Goal: Task Accomplishment & Management: Manage account settings

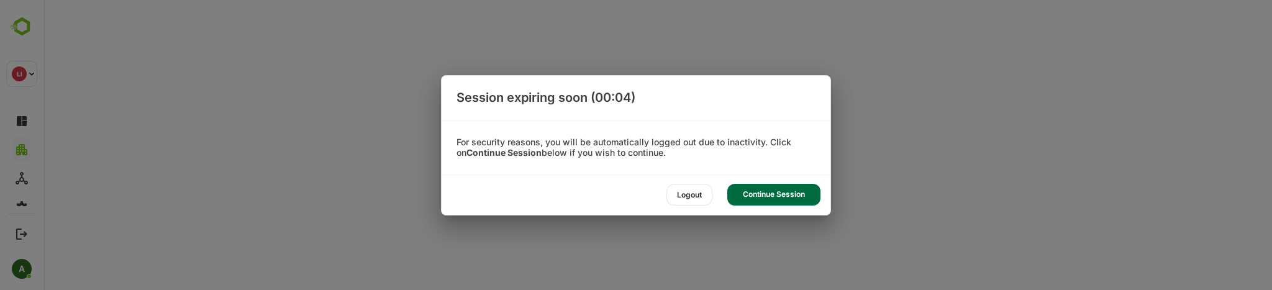
click at [801, 198] on div "Continue Session" at bounding box center [773, 195] width 93 height 22
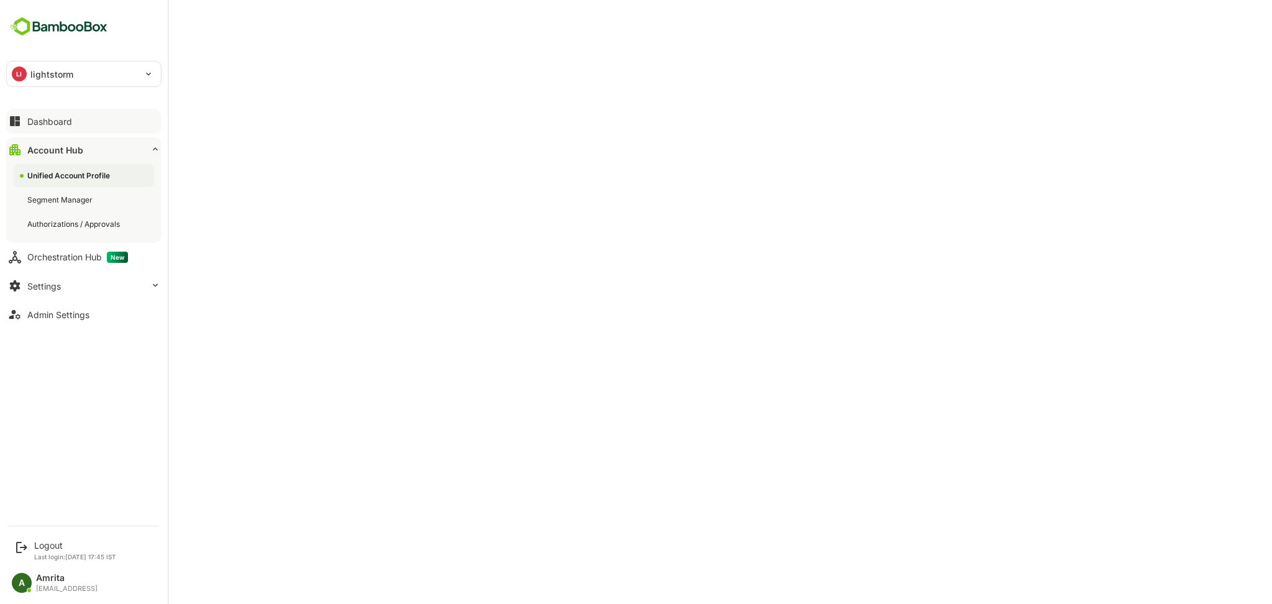
click at [75, 127] on button "Dashboard" at bounding box center [83, 121] width 155 height 25
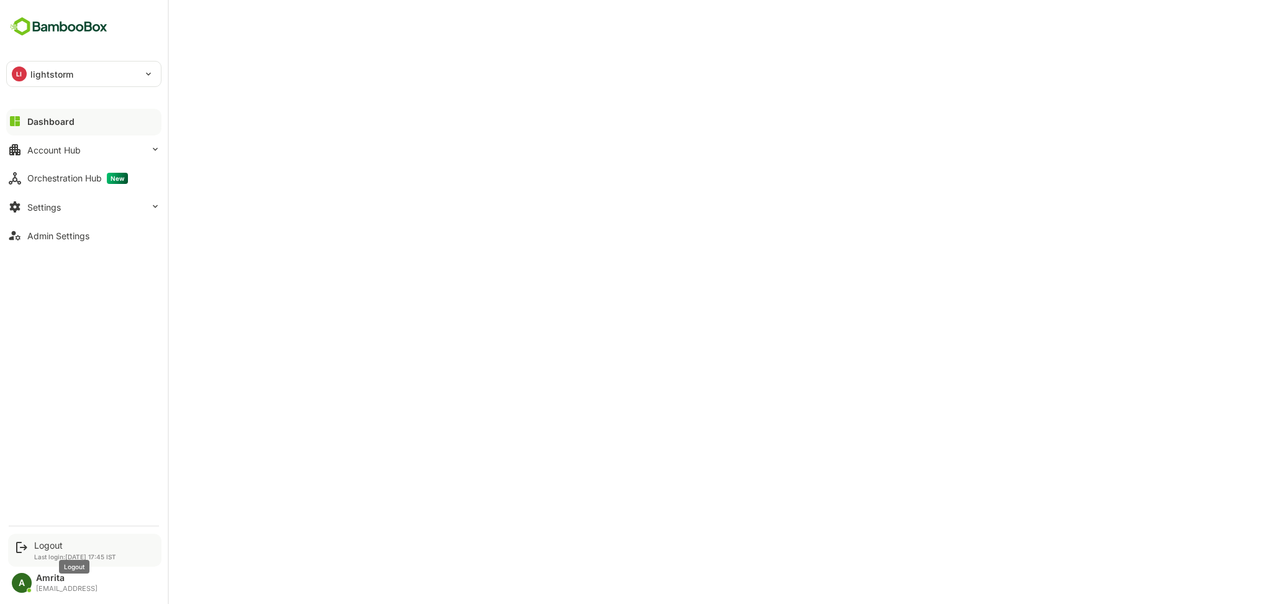
click at [42, 289] on div "Logout" at bounding box center [75, 545] width 82 height 11
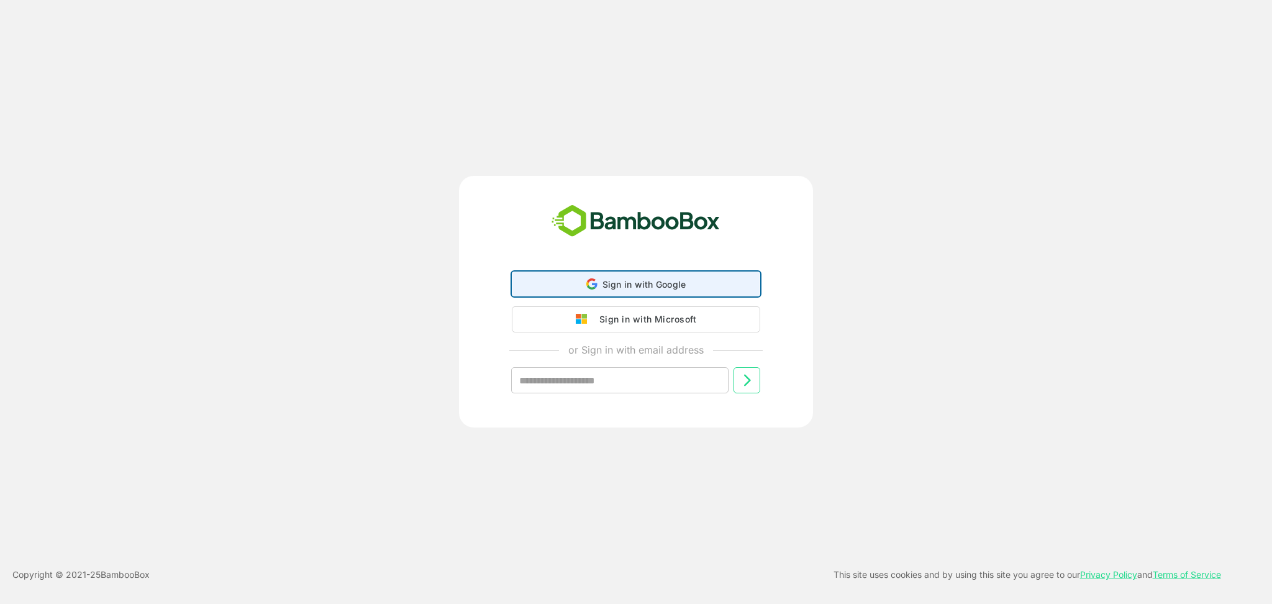
click at [645, 276] on div "Sign in with Google Sign in with Google. Opens in new tab" at bounding box center [636, 284] width 232 height 24
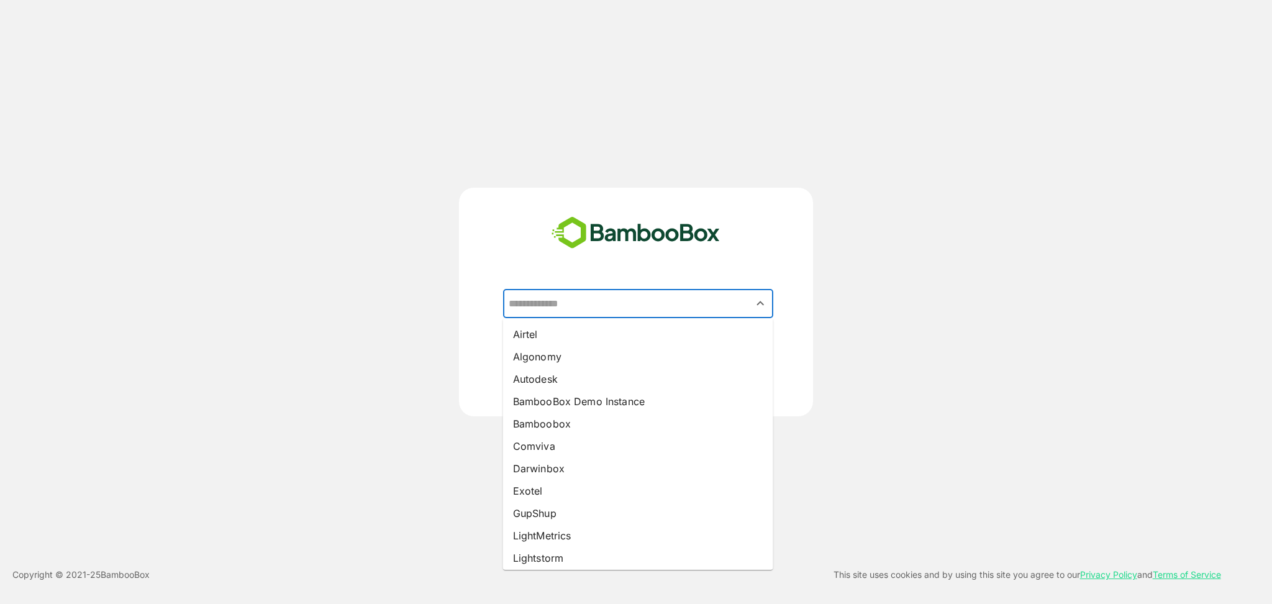
click at [603, 289] on input "text" at bounding box center [638, 304] width 265 height 24
click at [560, 289] on li "Autodesk" at bounding box center [638, 379] width 270 height 22
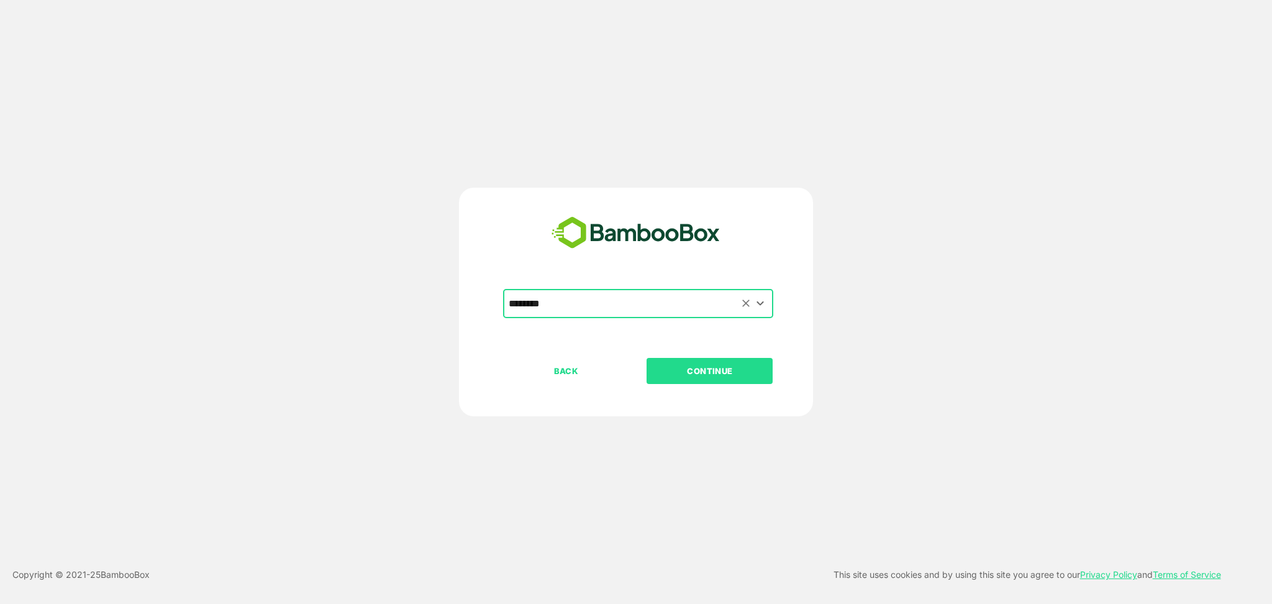
click at [644, 289] on div "******** ​" at bounding box center [638, 303] width 270 height 29
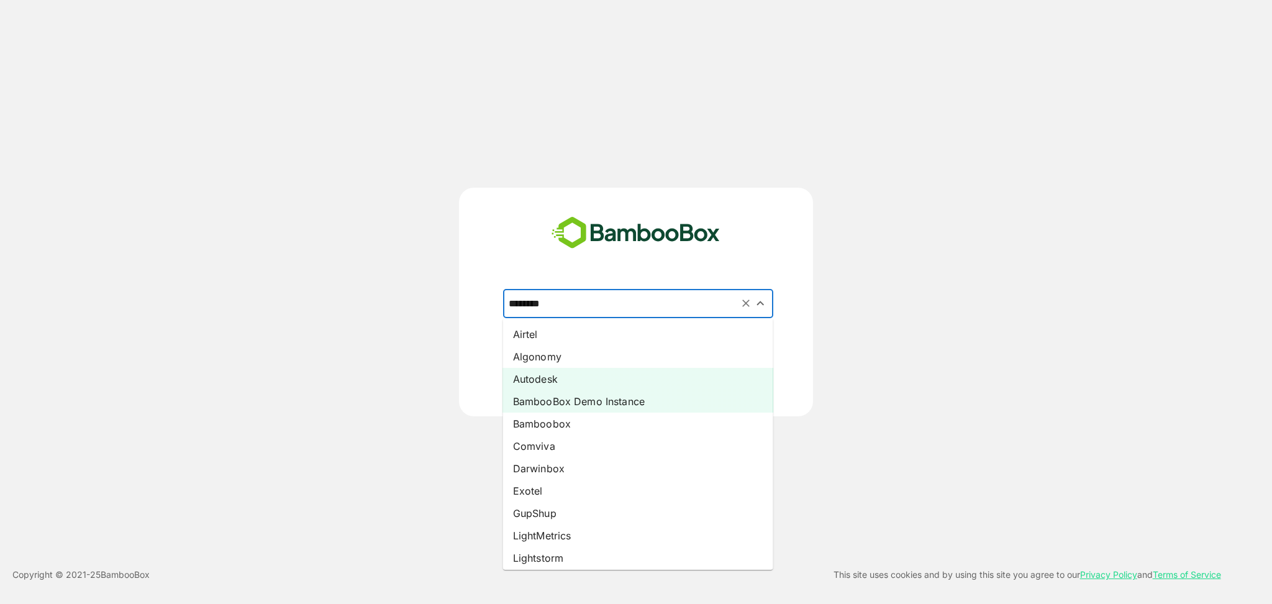
click at [601, 289] on li "BambooBox Demo Instance" at bounding box center [638, 401] width 270 height 22
type input "**********"
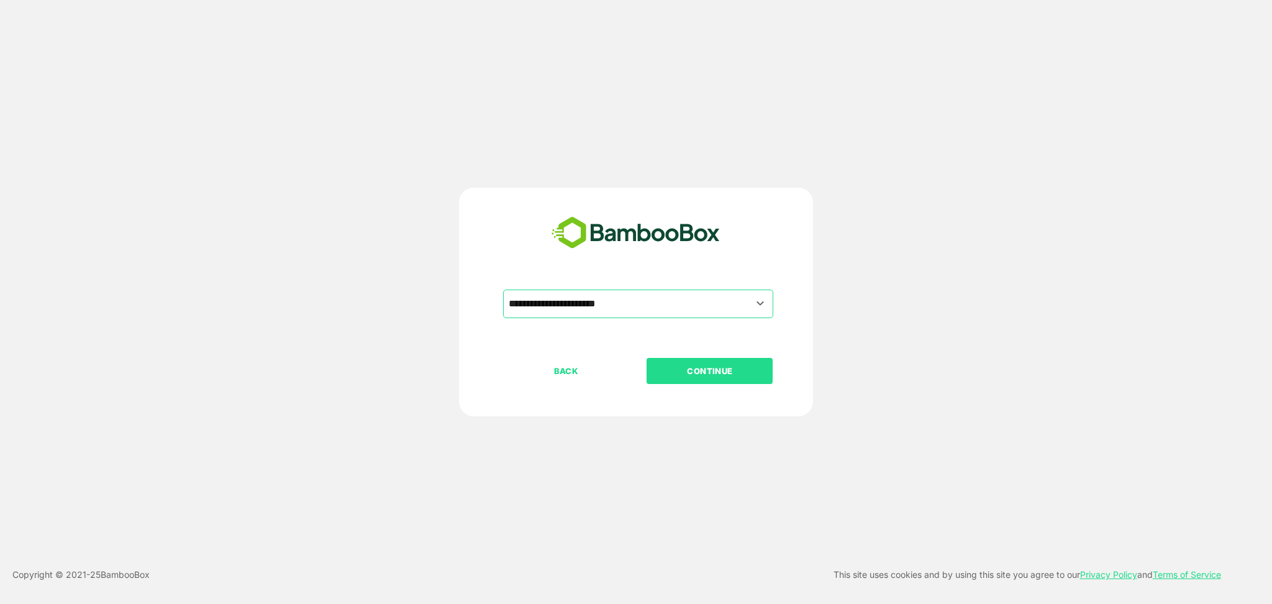
click at [688, 289] on button "CONTINUE" at bounding box center [710, 371] width 126 height 26
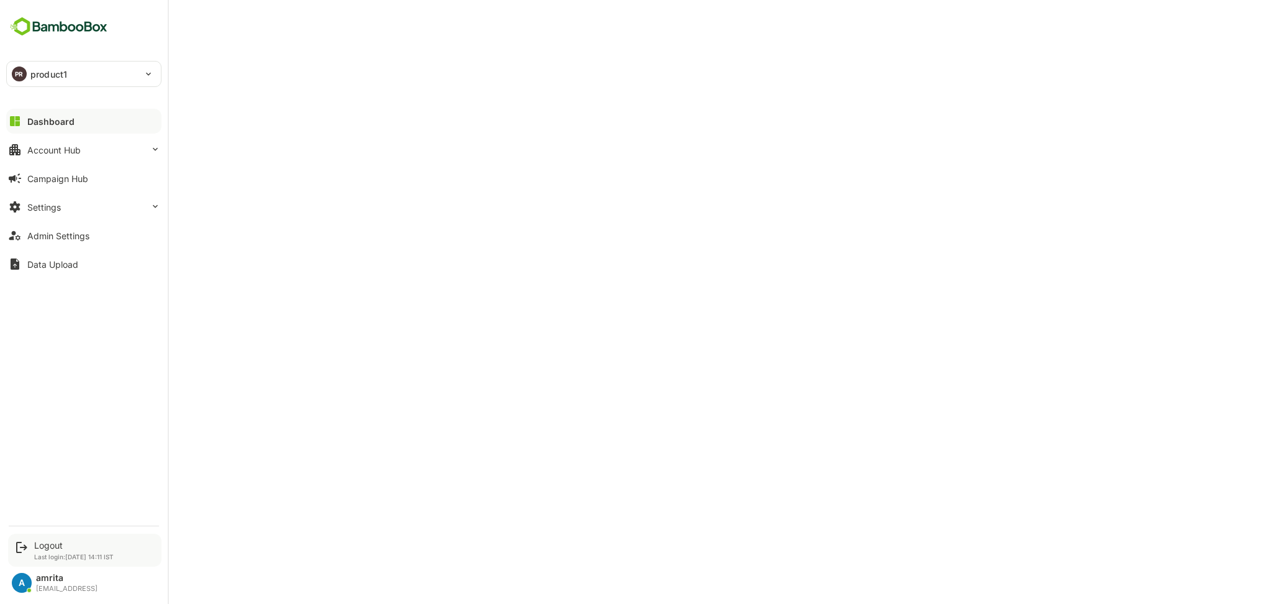
click at [36, 289] on div "Logout Last login: [DATE] 14:11 IST" at bounding box center [74, 550] width 80 height 20
click at [45, 289] on div "Logout" at bounding box center [74, 545] width 80 height 11
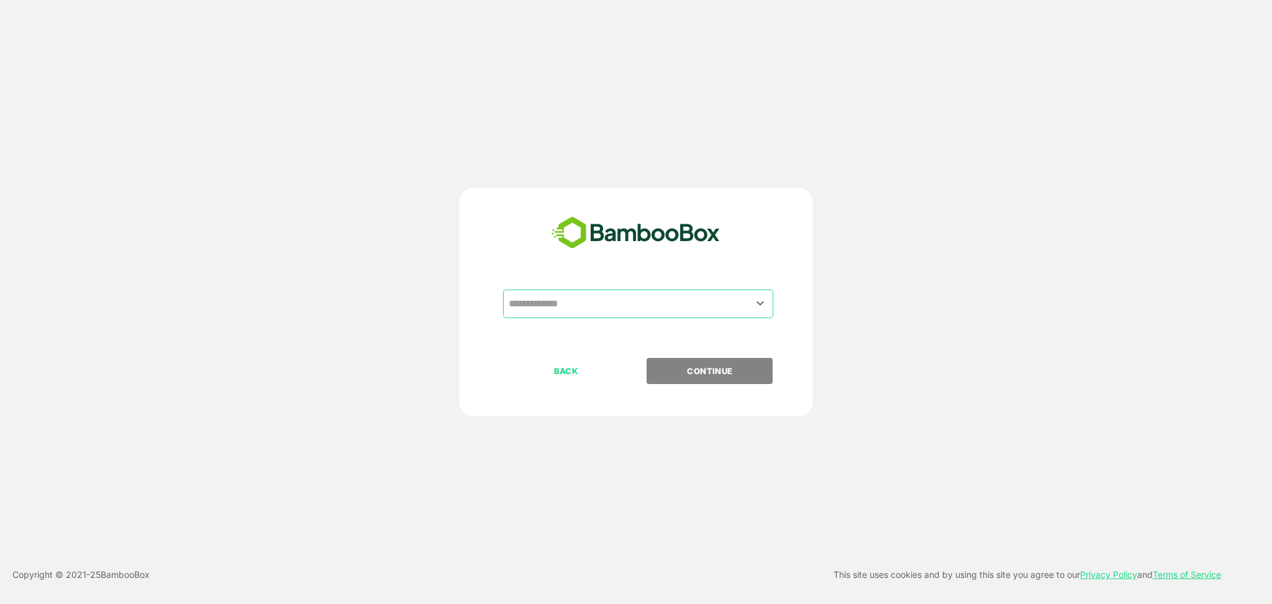
click at [597, 289] on input "text" at bounding box center [638, 304] width 265 height 24
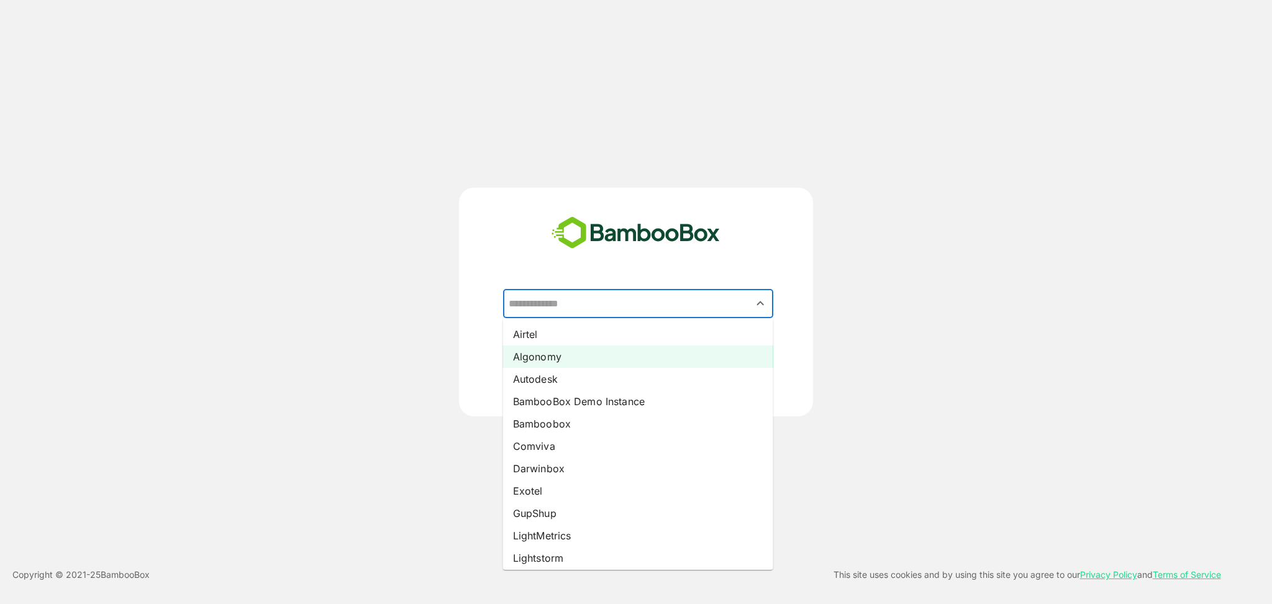
click at [562, 289] on li "Algonomy" at bounding box center [638, 356] width 270 height 22
type input "********"
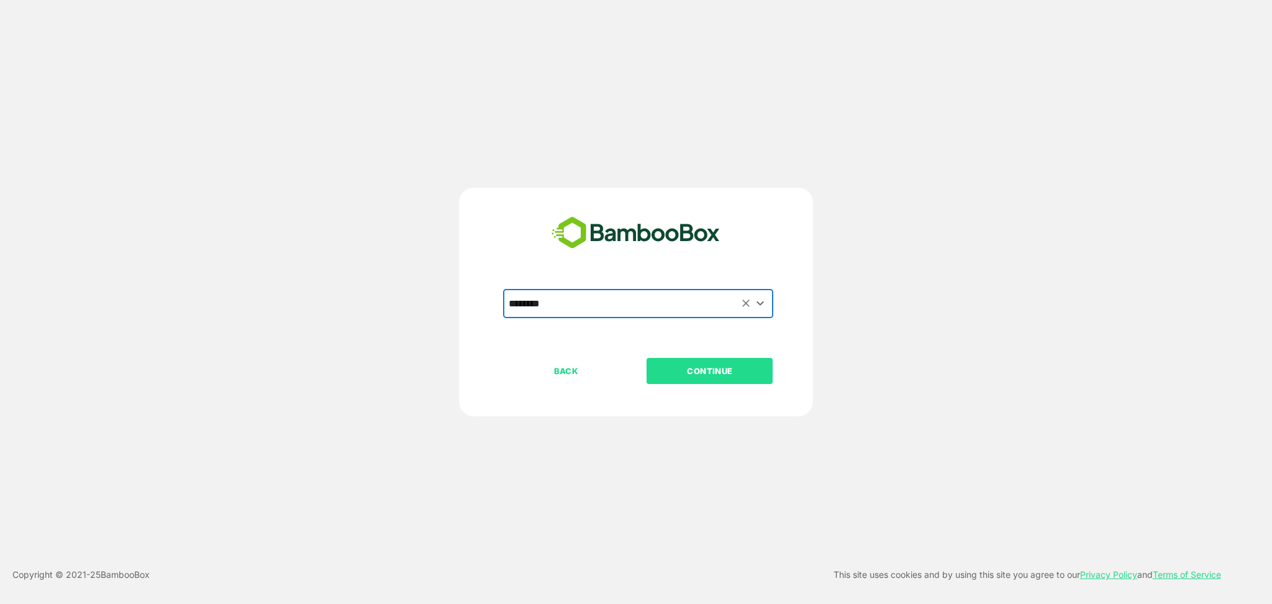
click at [689, 289] on p "CONTINUE" at bounding box center [710, 371] width 124 height 14
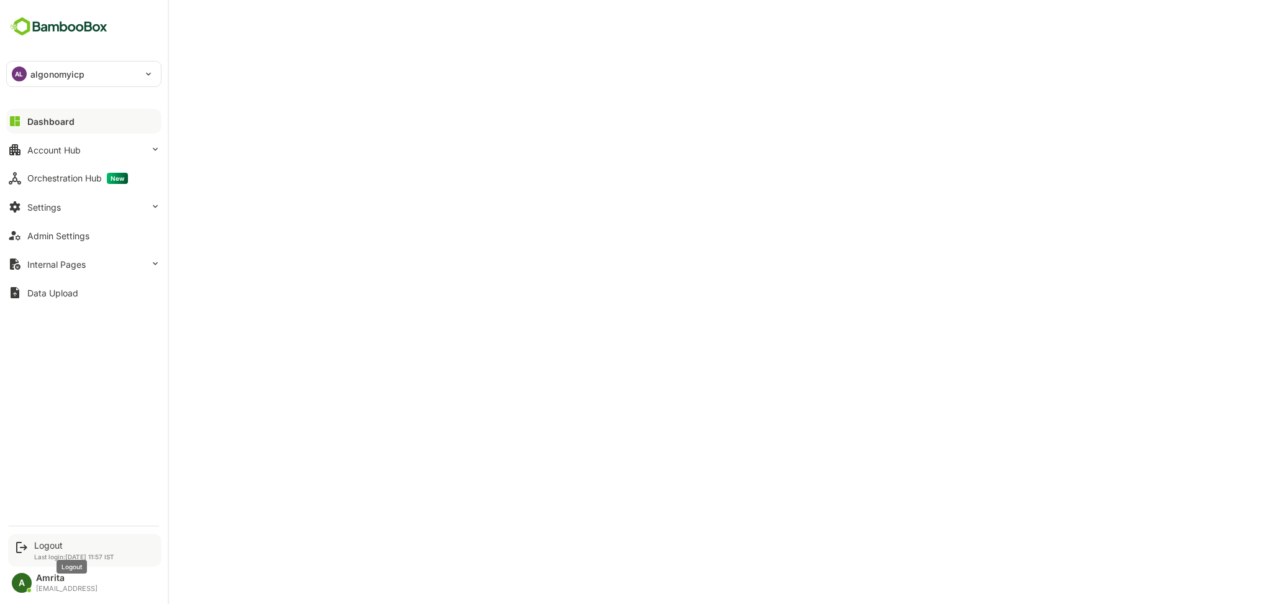
click at [52, 289] on div "Logout" at bounding box center [74, 545] width 80 height 11
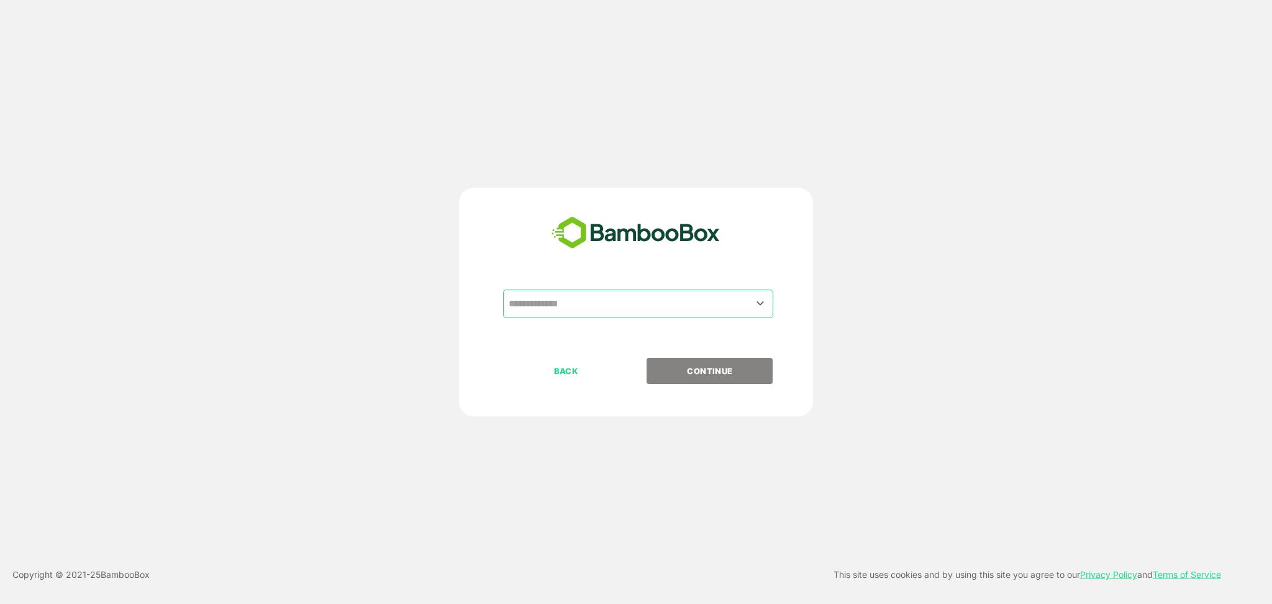
click at [615, 289] on input "text" at bounding box center [638, 304] width 265 height 24
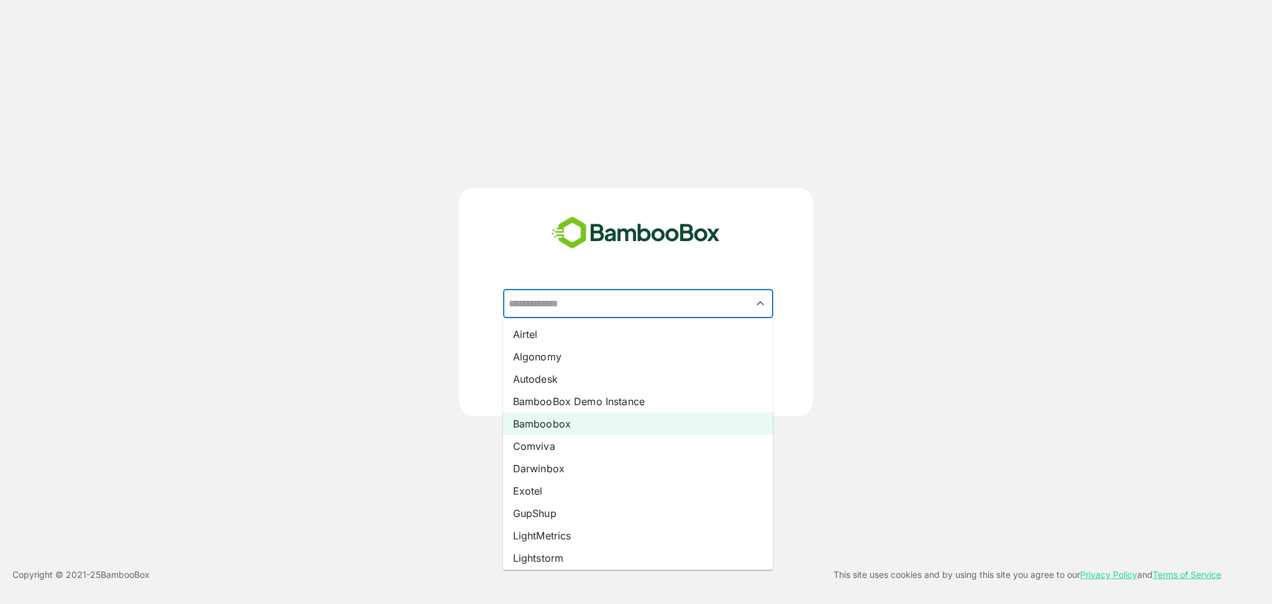
click at [574, 289] on li "Bamboobox" at bounding box center [638, 423] width 270 height 22
type input "*********"
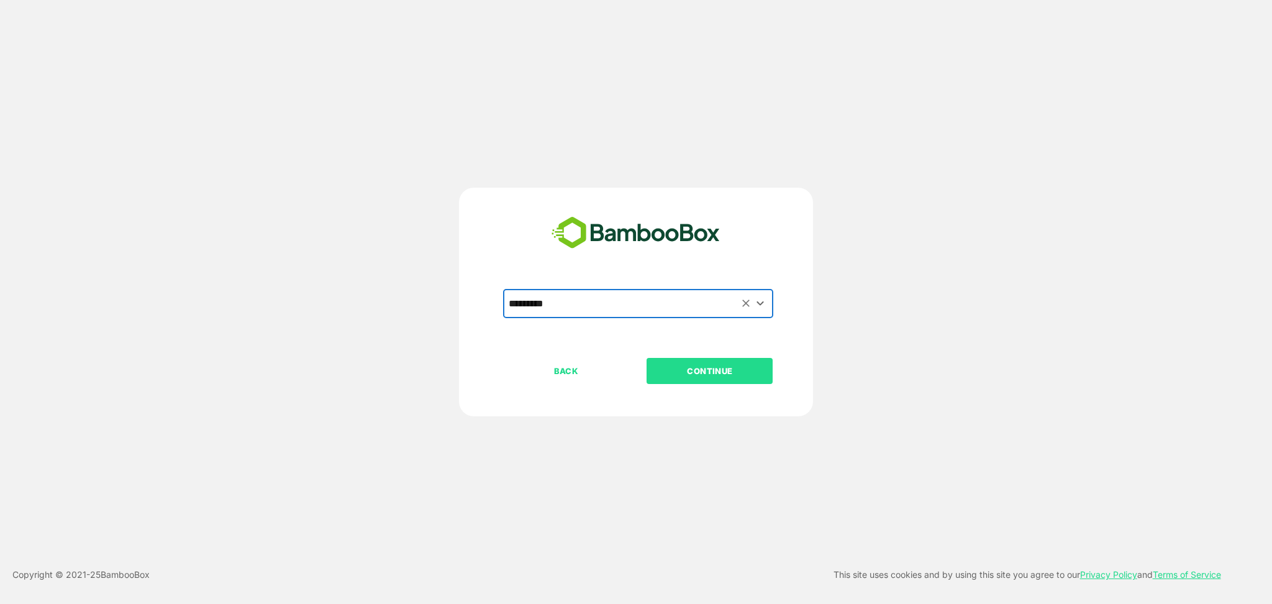
click at [722, 289] on button "CONTINUE" at bounding box center [710, 371] width 126 height 26
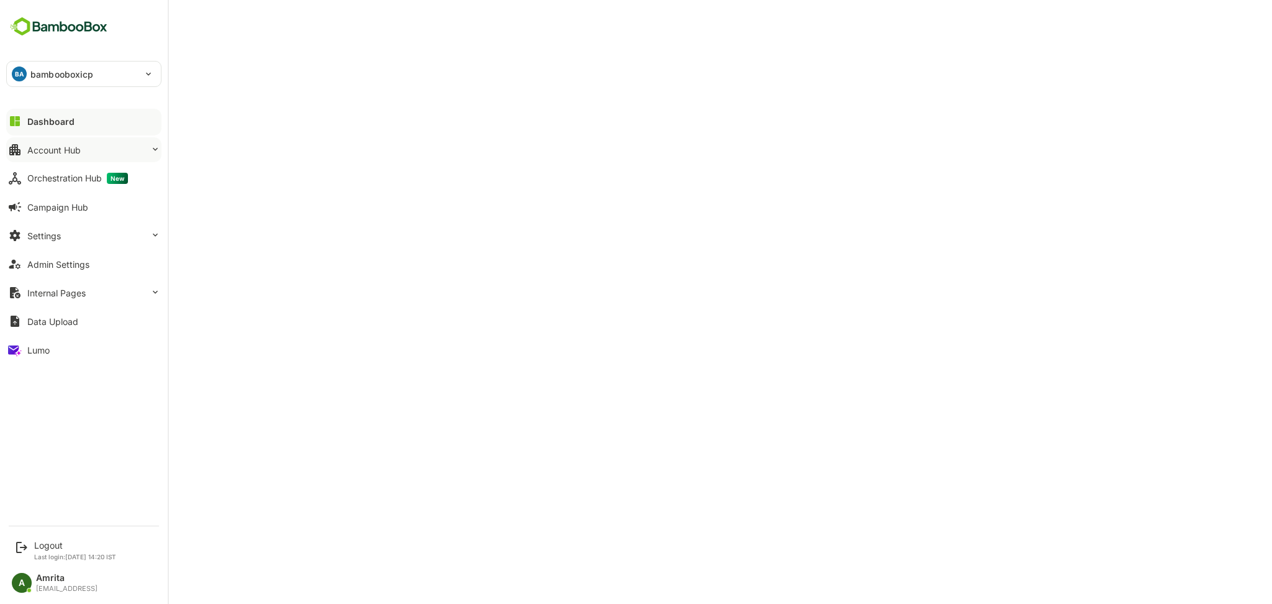
click at [51, 155] on button "Account Hub" at bounding box center [83, 149] width 155 height 25
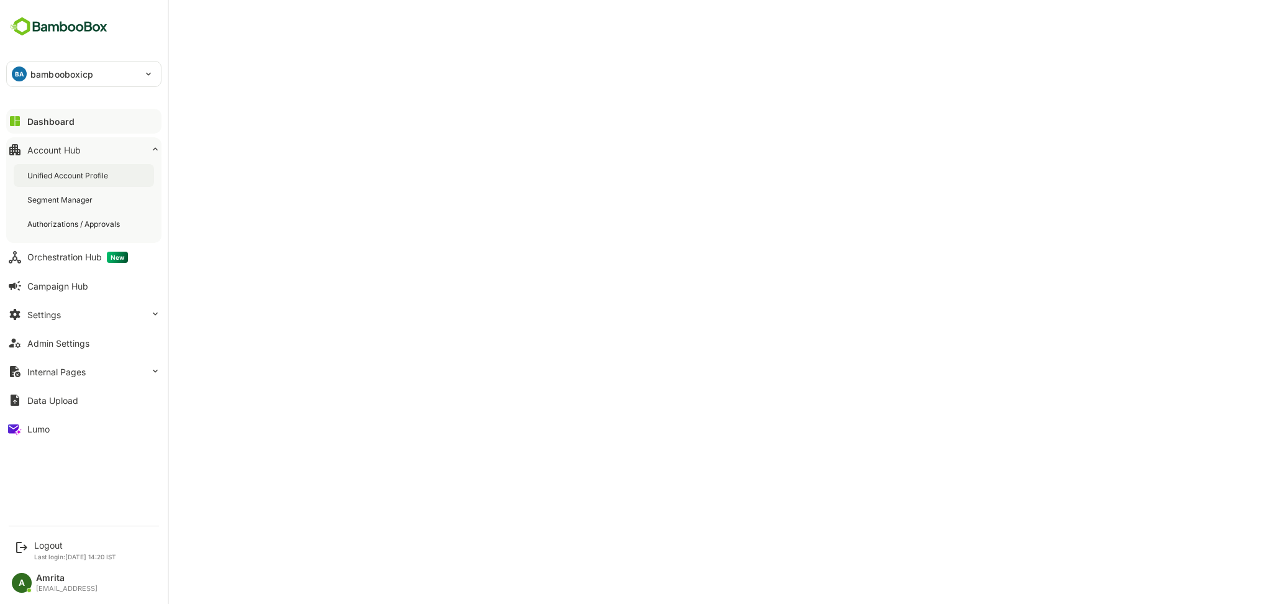
click at [63, 180] on div "Unified Account Profile" at bounding box center [68, 175] width 83 height 11
click at [66, 289] on div "Admin Settings" at bounding box center [58, 343] width 62 height 11
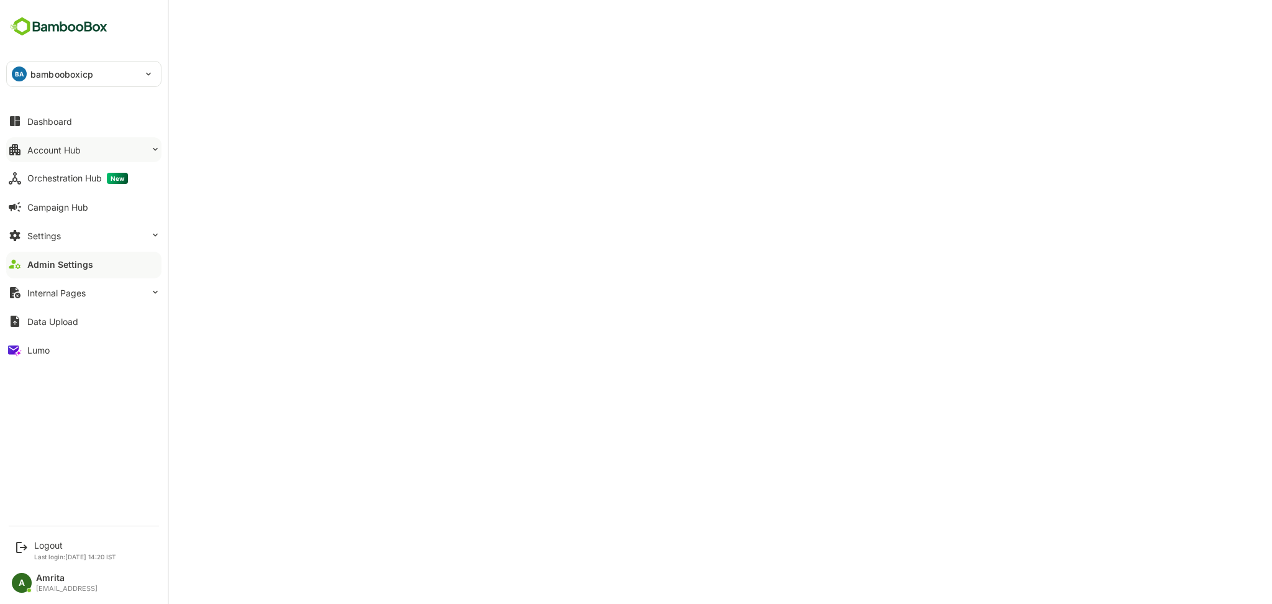
click at [28, 142] on button "Account Hub" at bounding box center [83, 149] width 155 height 25
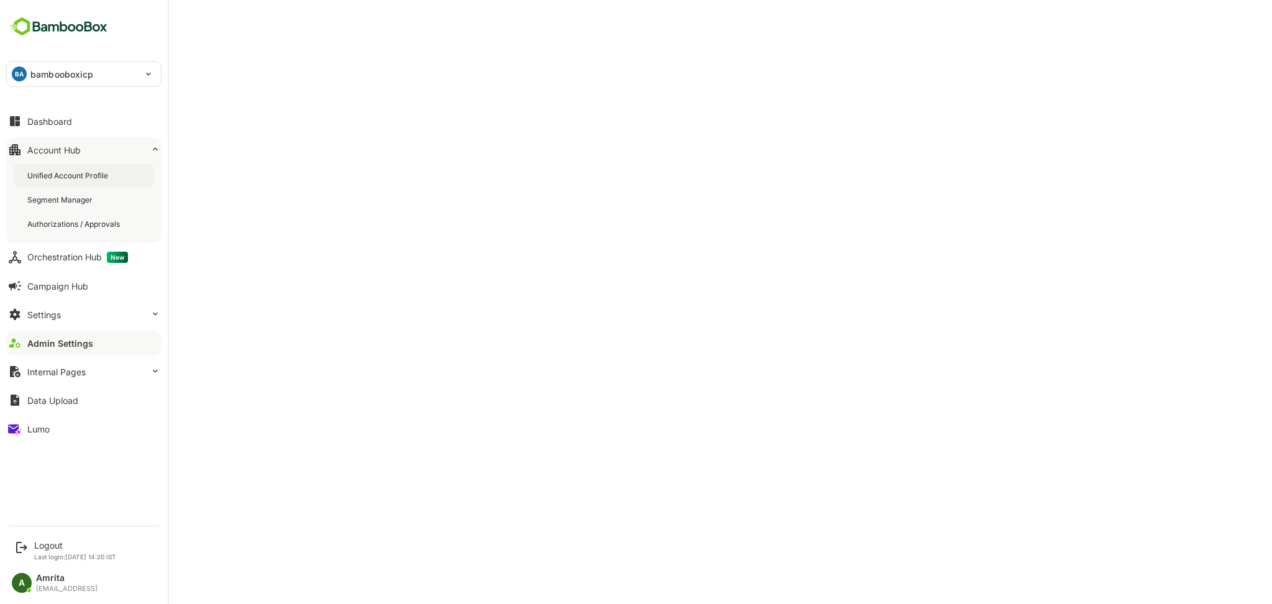
click at [55, 178] on div "Unified Account Profile" at bounding box center [68, 175] width 83 height 11
click at [54, 289] on div "Admin Settings" at bounding box center [58, 343] width 62 height 11
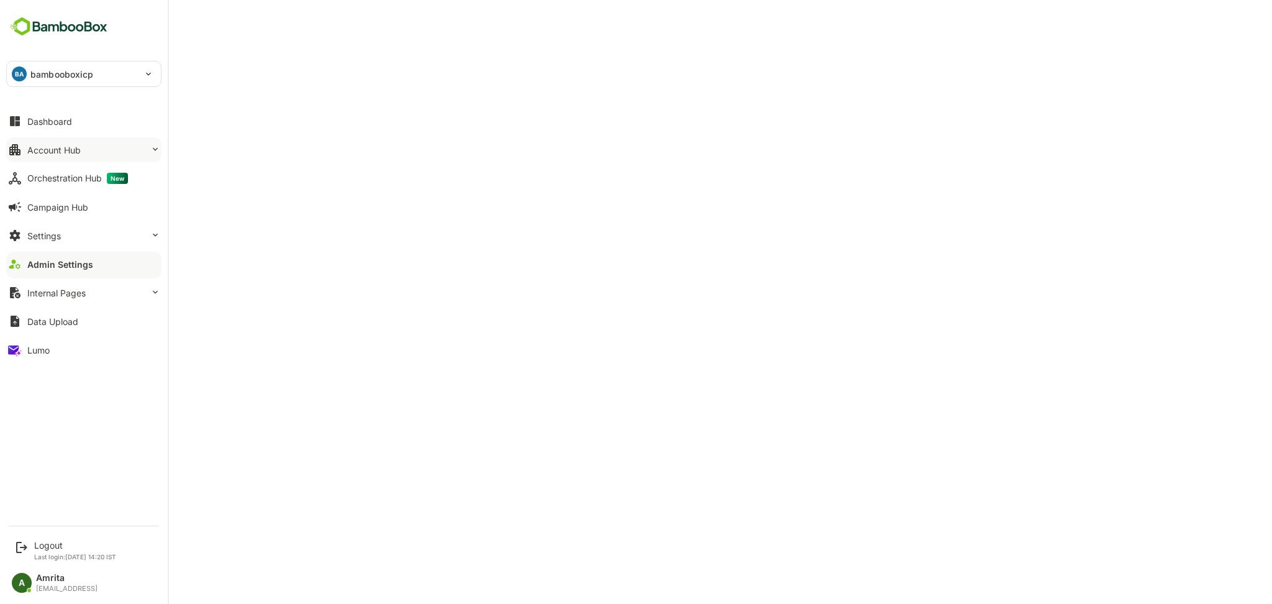
click at [32, 151] on div "Account Hub" at bounding box center [53, 150] width 53 height 11
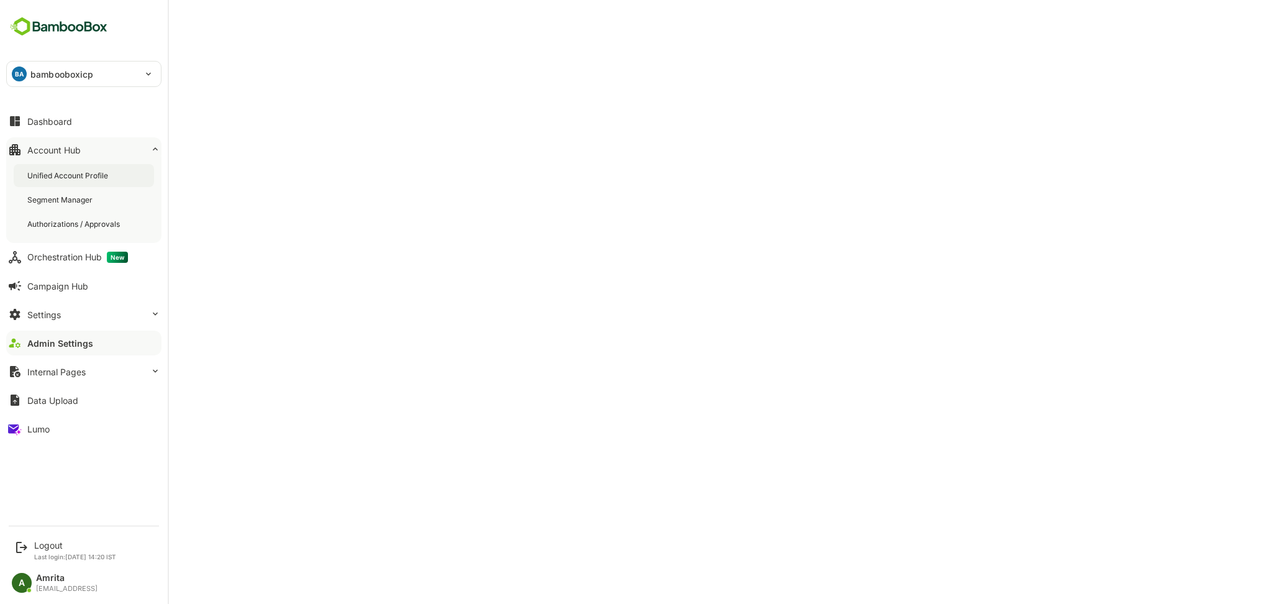
click at [120, 174] on div "Unified Account Profile" at bounding box center [84, 175] width 140 height 23
click at [65, 289] on div "Admin Settings" at bounding box center [58, 343] width 62 height 11
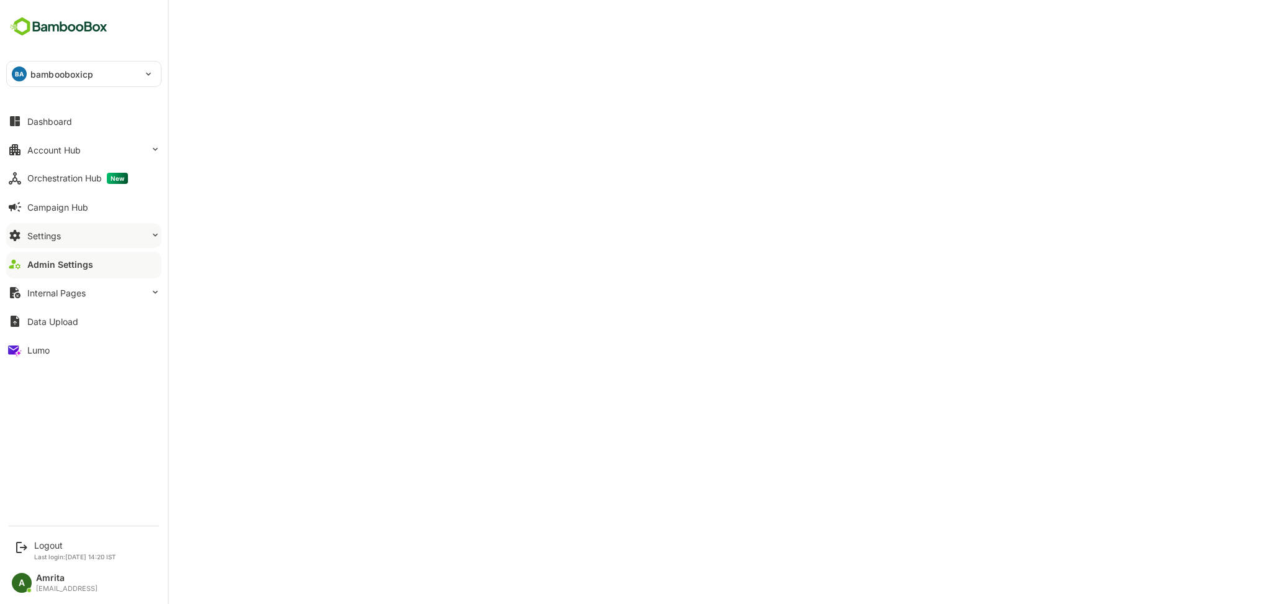
click at [80, 233] on button "Settings" at bounding box center [83, 235] width 155 height 25
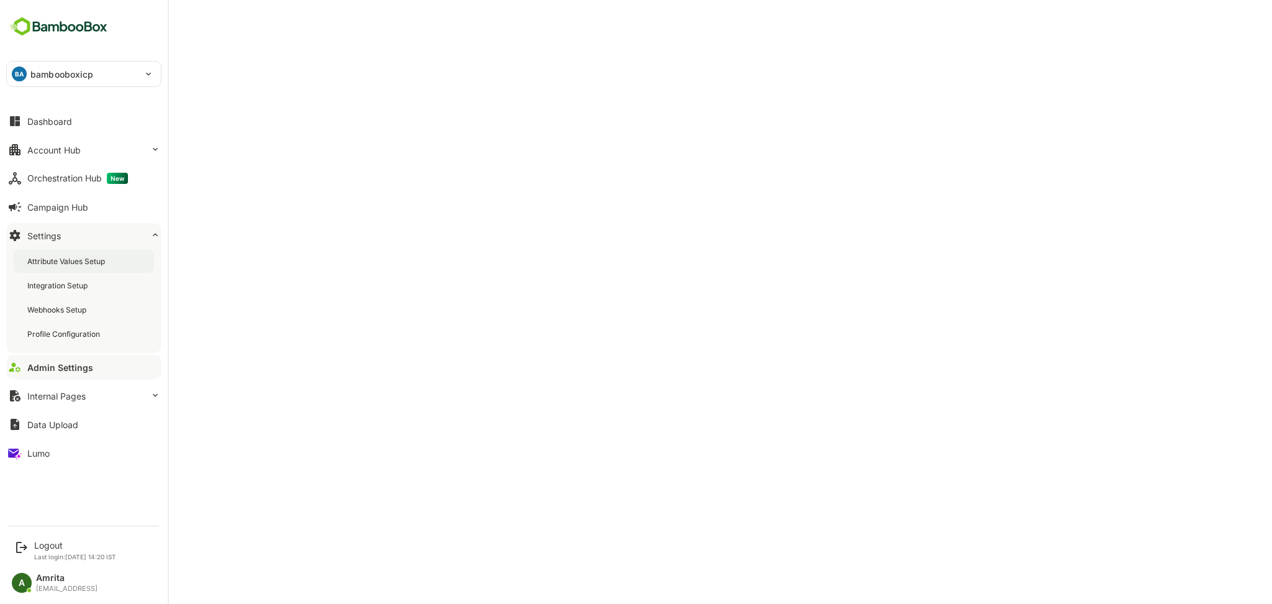
click at [83, 253] on div "Attribute Values Setup" at bounding box center [84, 261] width 140 height 23
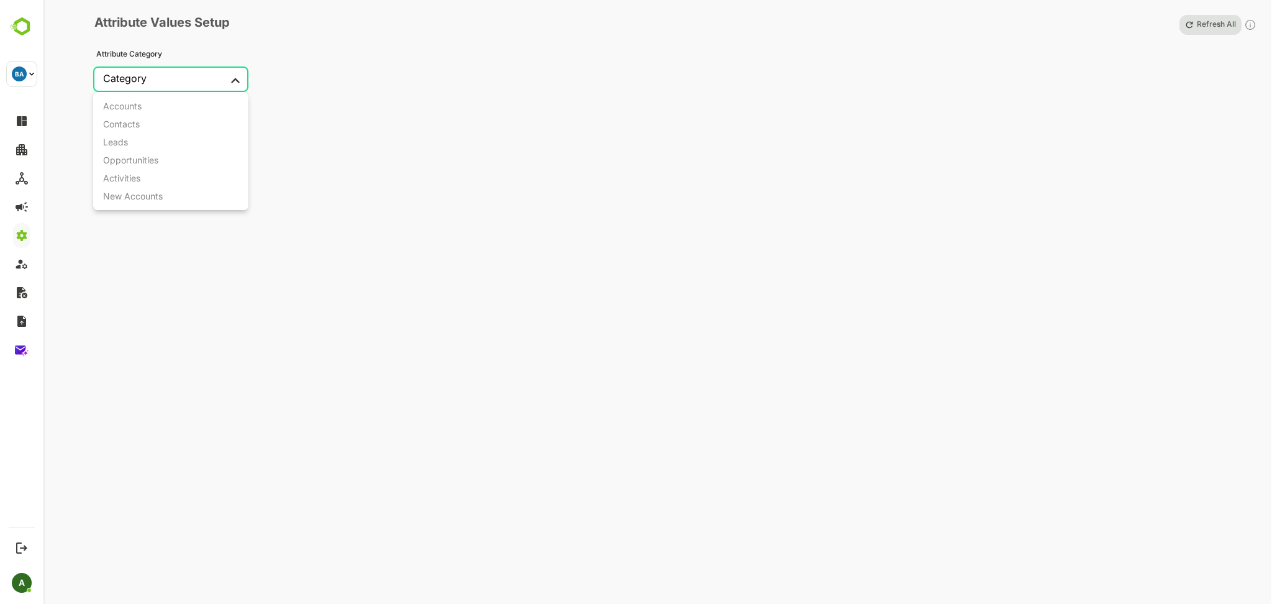
click at [225, 78] on body "**********" at bounding box center [636, 302] width 1272 height 604
click at [199, 110] on li "Accounts" at bounding box center [170, 106] width 155 height 18
type input "********"
click at [320, 83] on div "Select Attribute" at bounding box center [318, 78] width 71 height 12
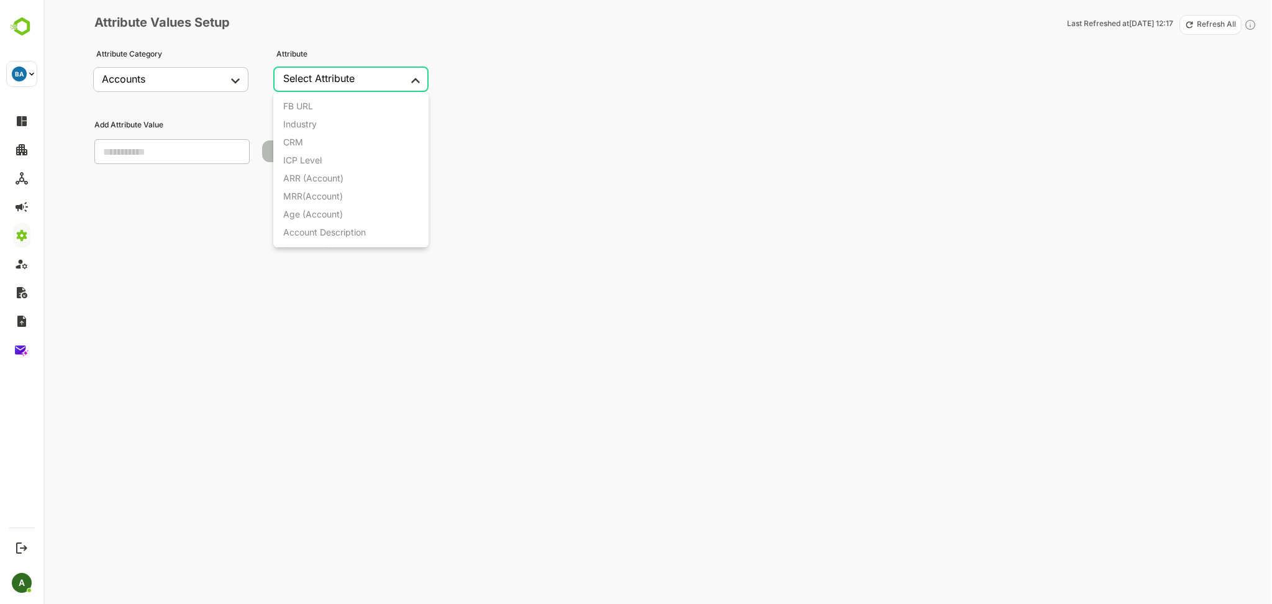
click at [426, 80] on body "**********" at bounding box center [636, 302] width 1272 height 604
click at [345, 169] on div "Source (Account)" at bounding box center [318, 168] width 71 height 11
type input "**********"
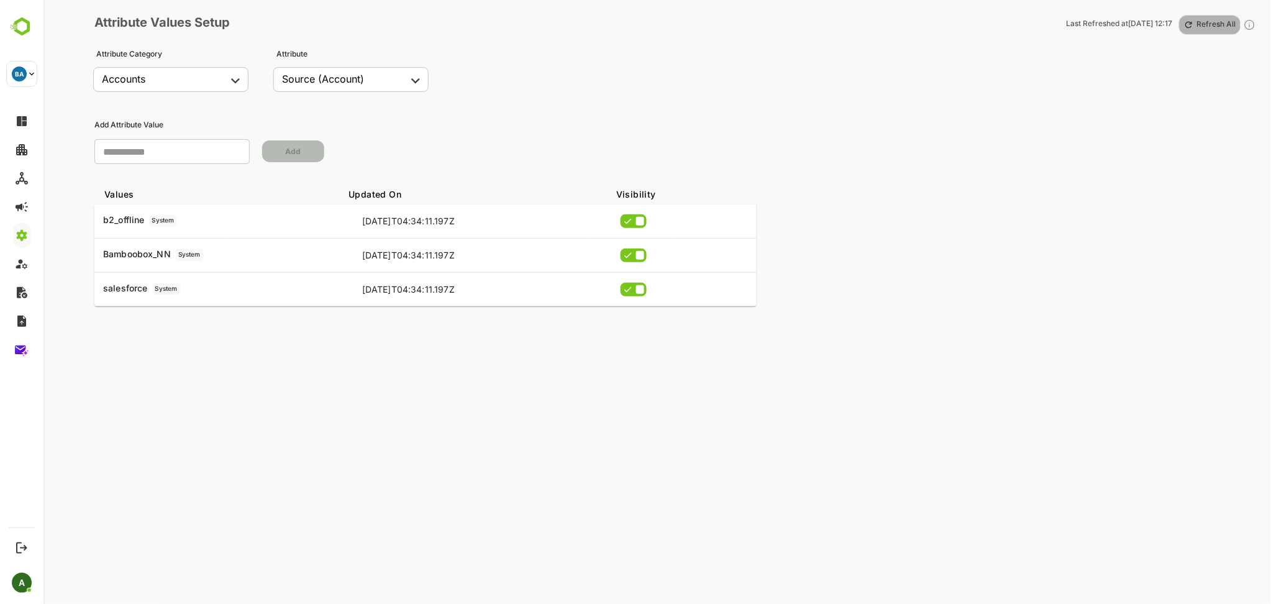
click at [1215, 22] on p "Refresh All" at bounding box center [1215, 25] width 39 height 10
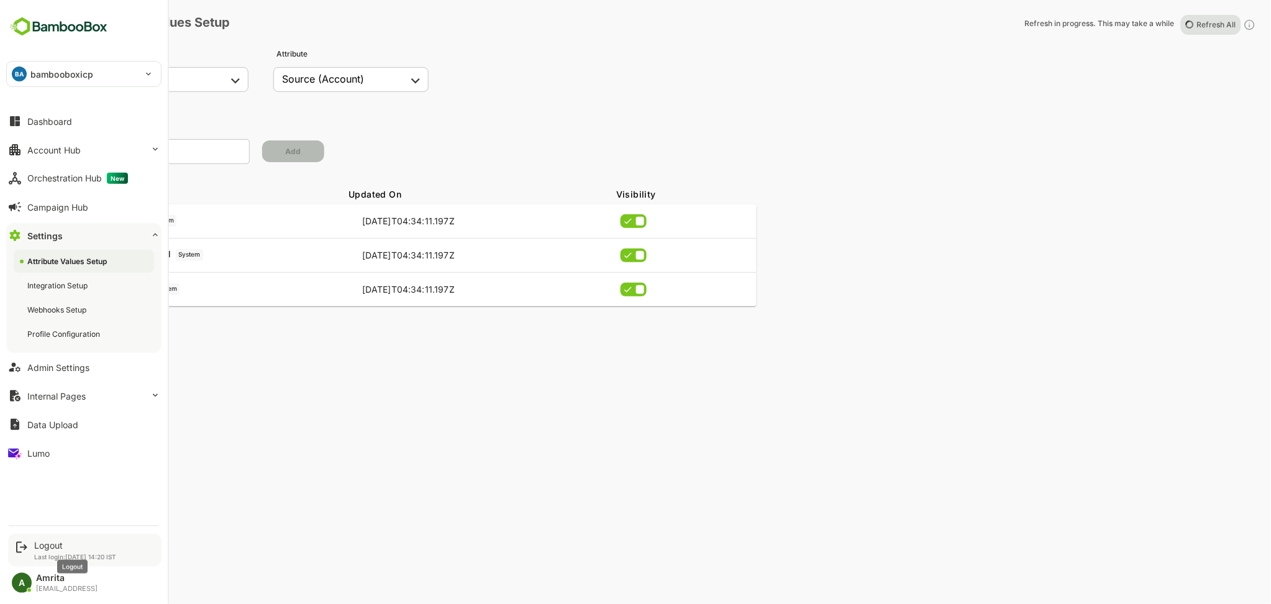
click at [45, 289] on div "Logout" at bounding box center [75, 545] width 82 height 11
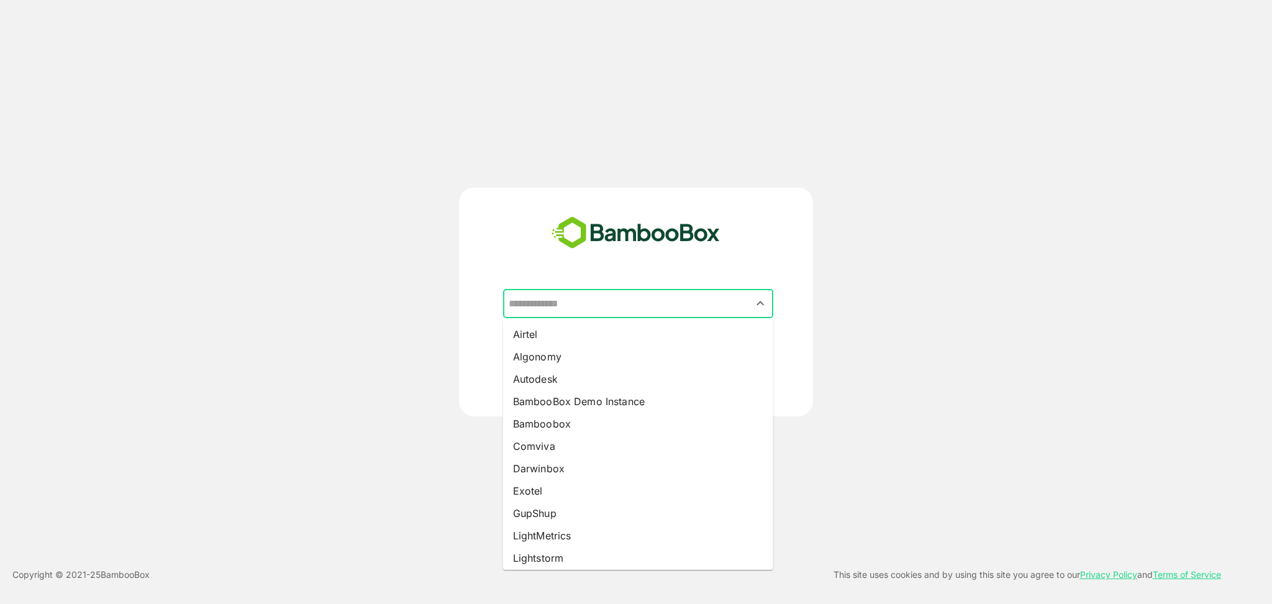
click at [604, 289] on input "text" at bounding box center [638, 304] width 265 height 24
click at [573, 289] on li "BambooBox Demo Instance" at bounding box center [638, 401] width 270 height 22
type input "**********"
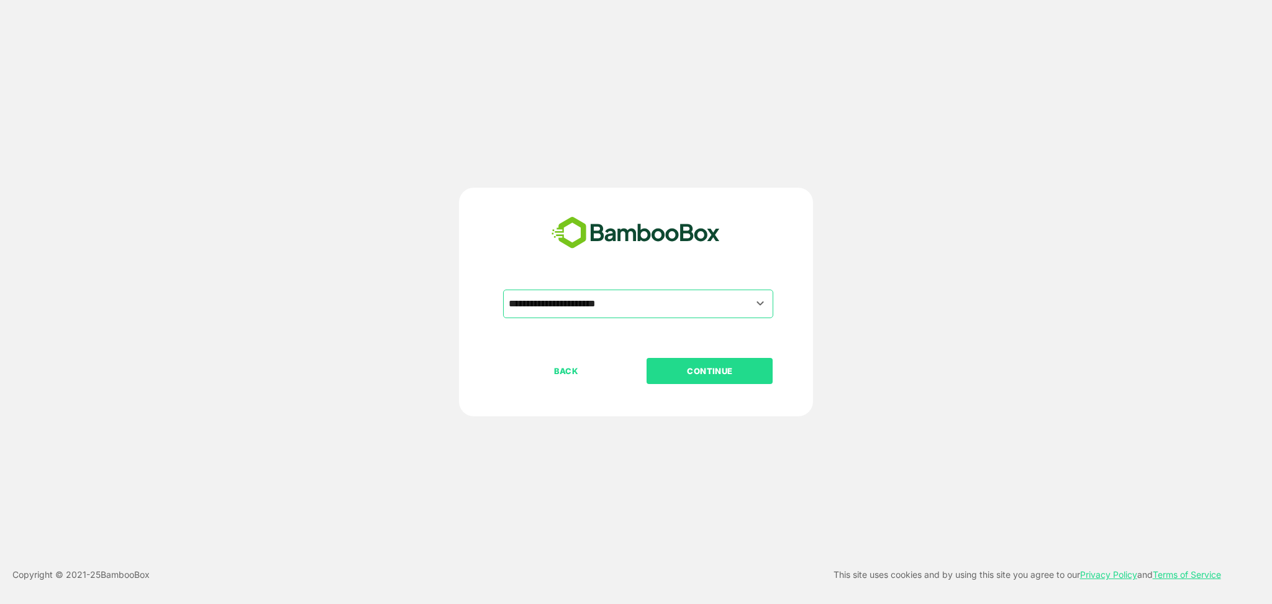
click at [738, 289] on p "CONTINUE" at bounding box center [710, 371] width 124 height 14
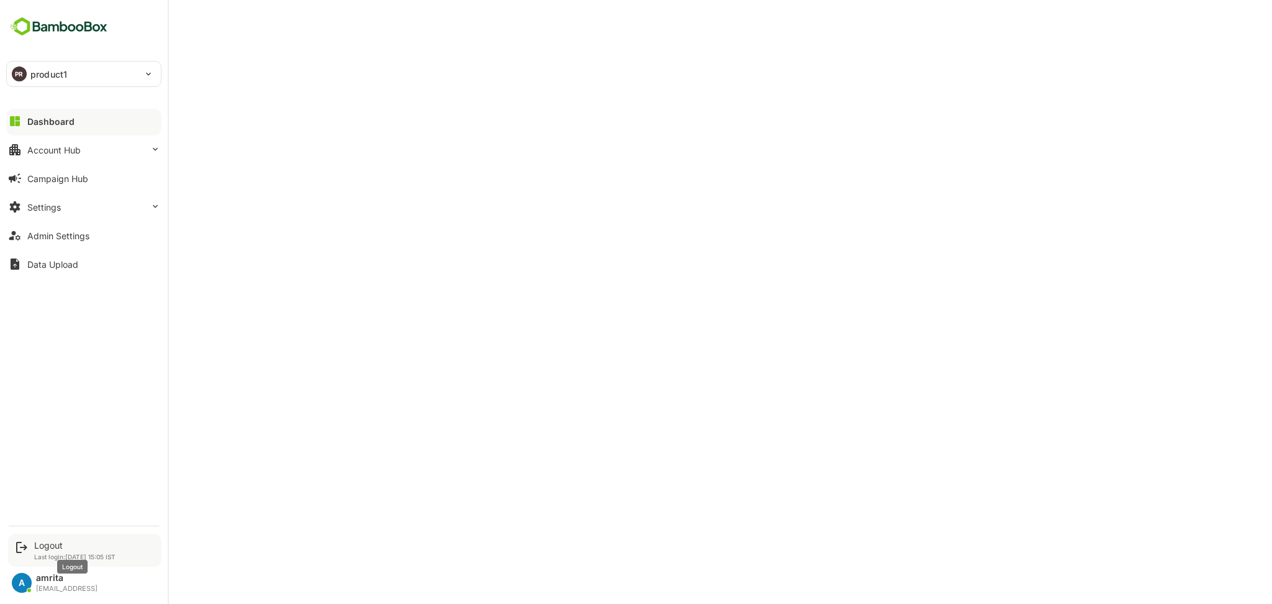
click at [43, 289] on div "Logout" at bounding box center [74, 545] width 81 height 11
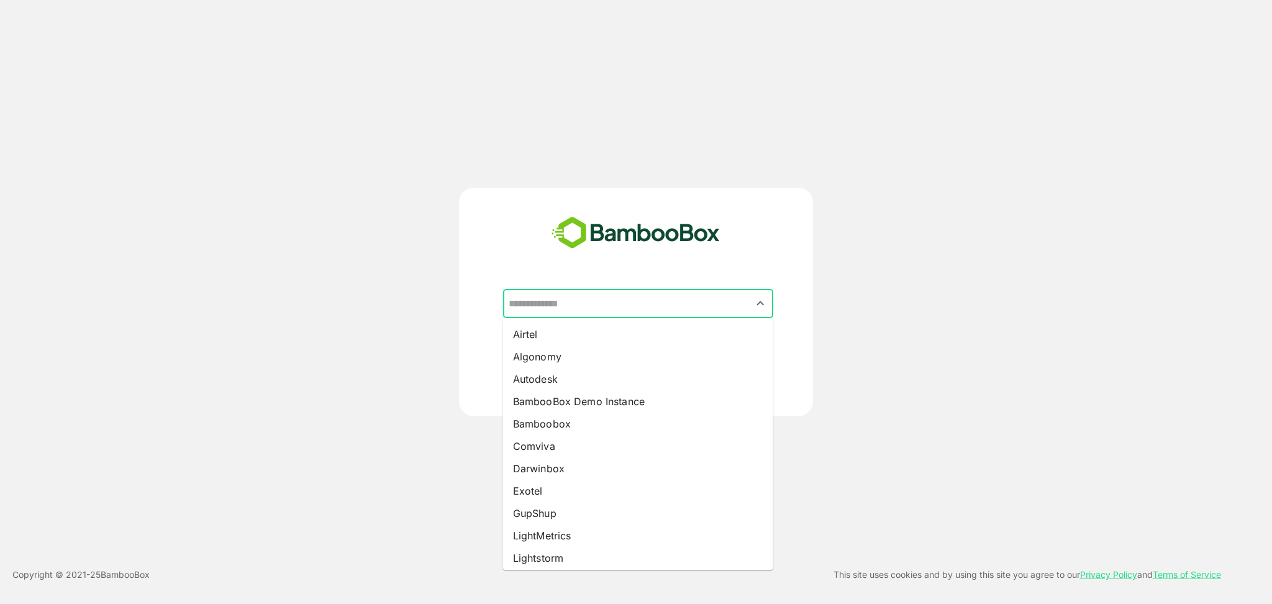
click at [544, 289] on input "text" at bounding box center [638, 304] width 265 height 24
click at [570, 289] on li "Bamboobox" at bounding box center [638, 423] width 270 height 22
type input "*********"
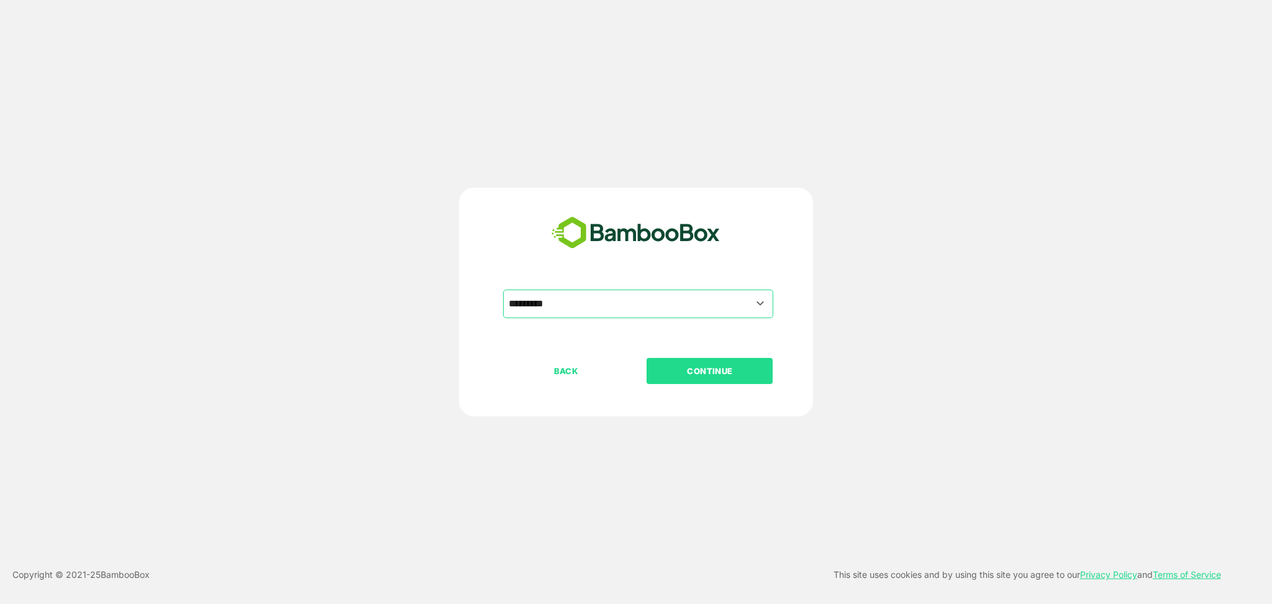
click at [671, 289] on p "CONTINUE" at bounding box center [710, 371] width 124 height 14
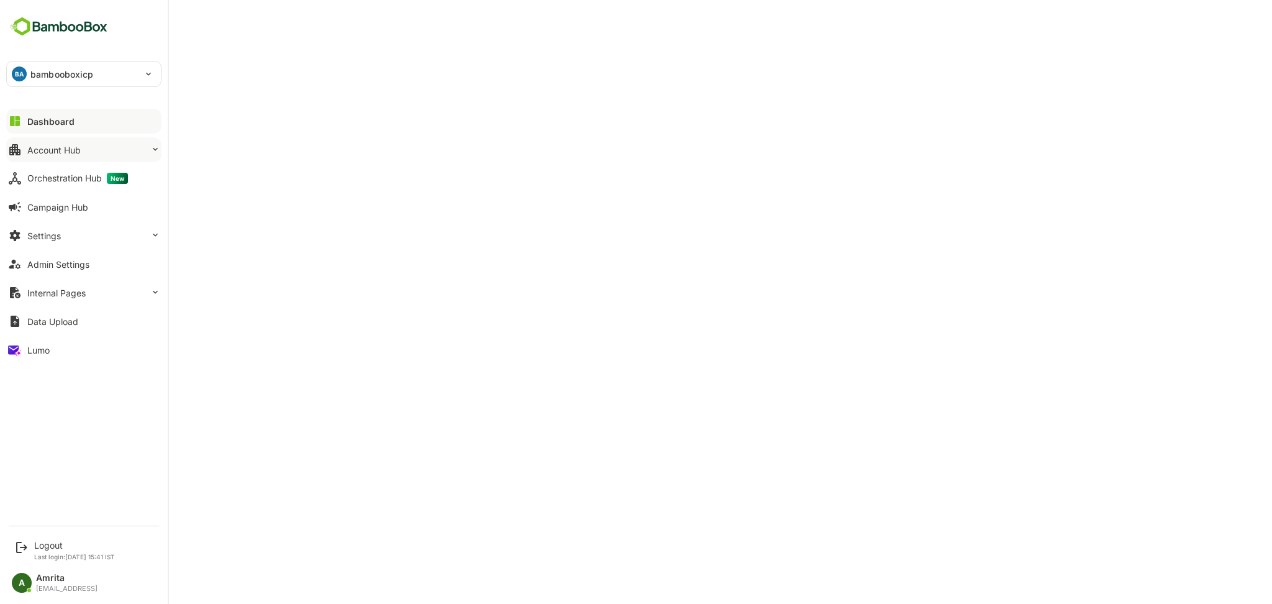
click at [31, 153] on div "Account Hub" at bounding box center [53, 150] width 53 height 11
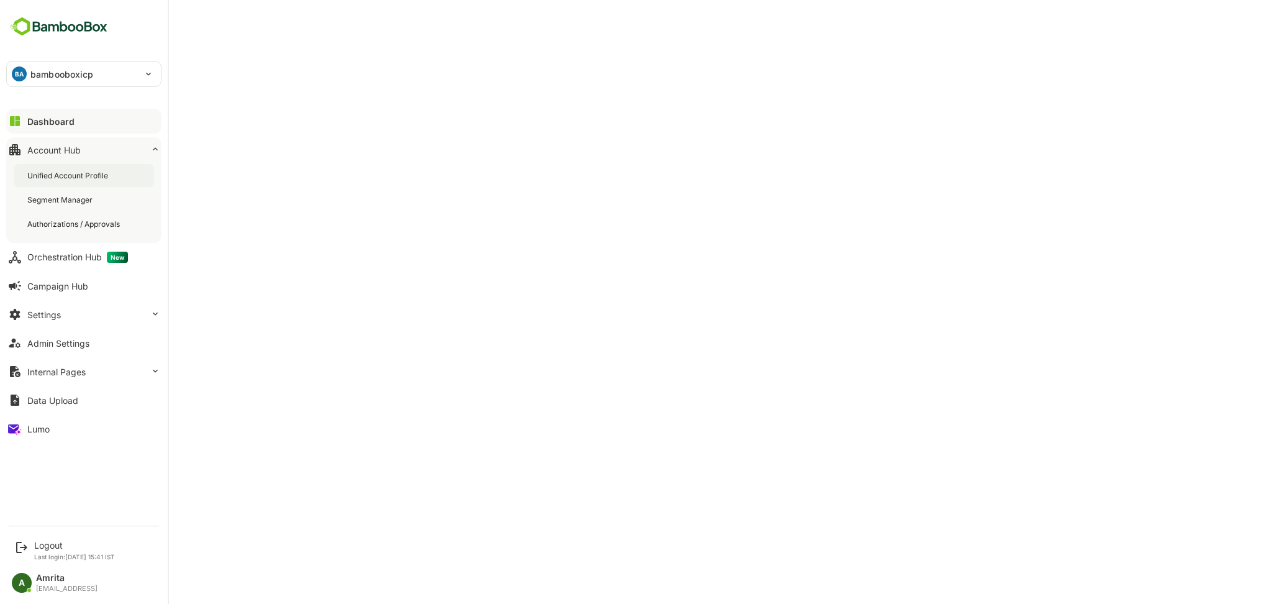
click at [143, 175] on div "Unified Account Profile" at bounding box center [84, 175] width 140 height 23
click at [51, 289] on div "Admin Settings" at bounding box center [58, 343] width 62 height 11
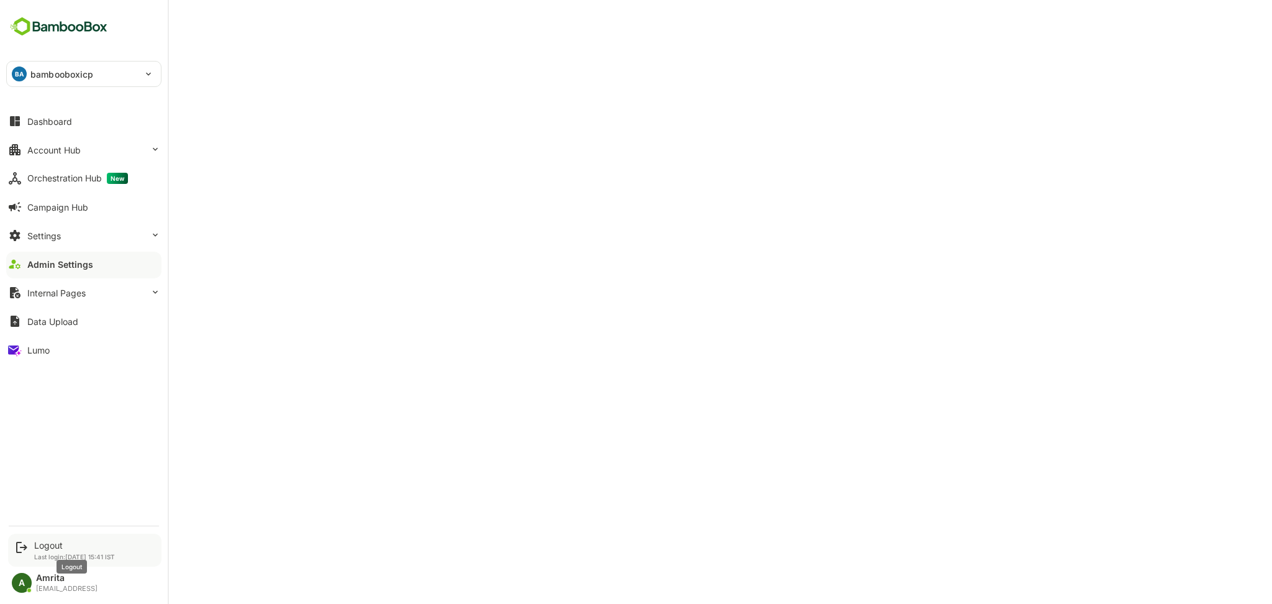
click at [48, 289] on div "Logout" at bounding box center [74, 545] width 81 height 11
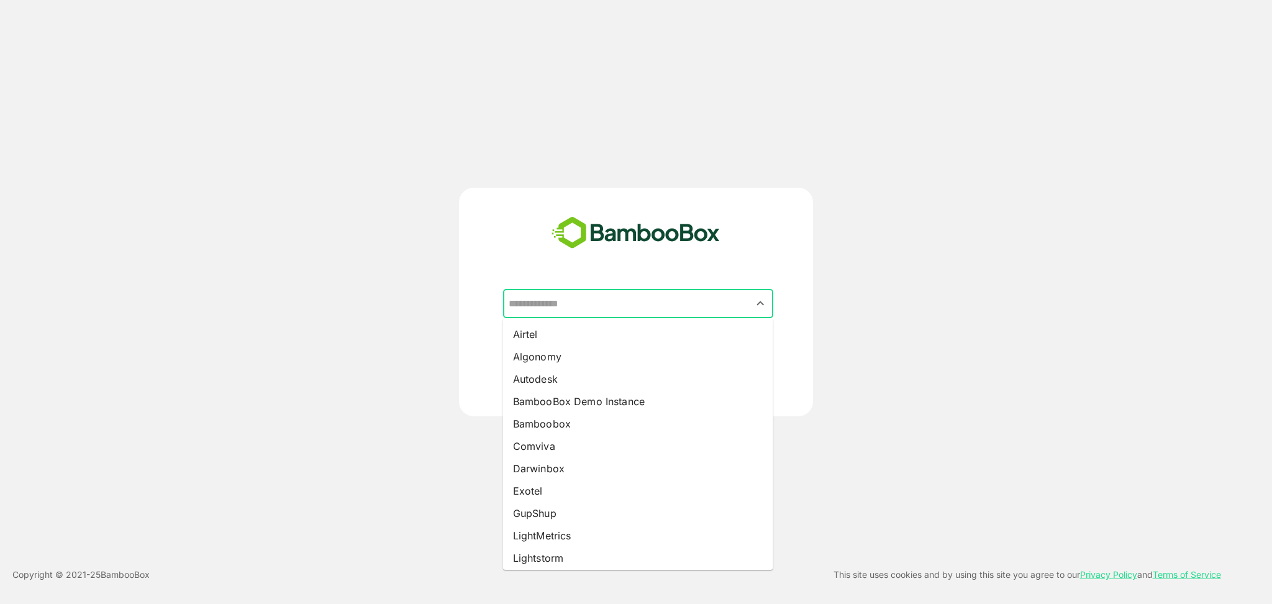
click at [564, 289] on input "text" at bounding box center [638, 304] width 265 height 24
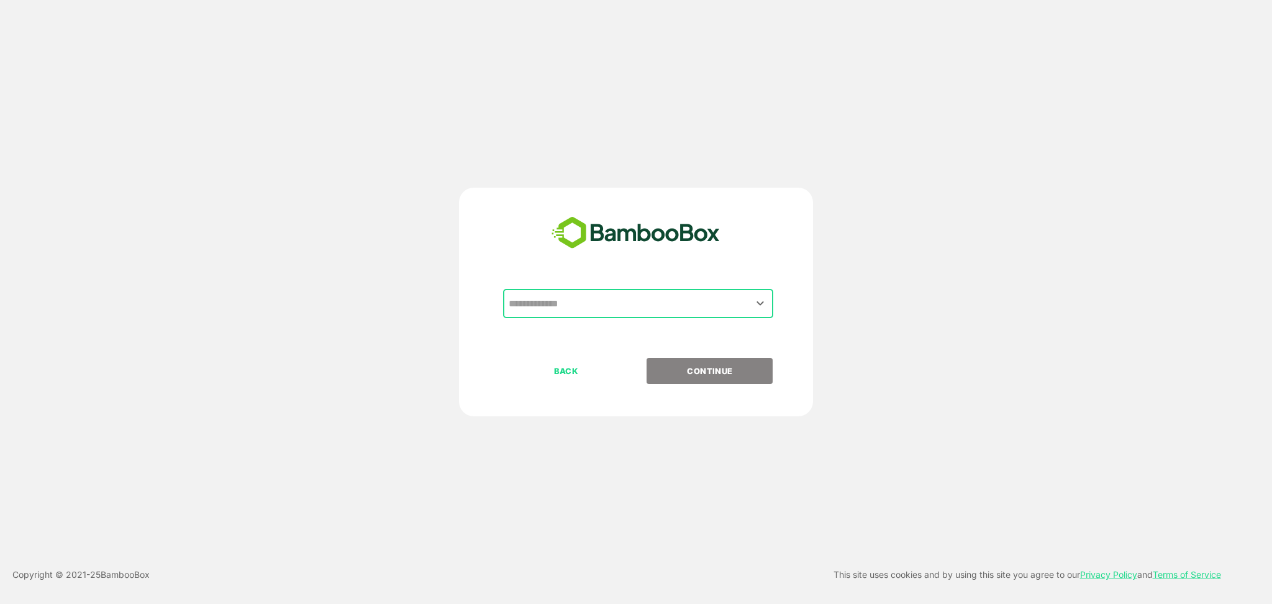
click at [596, 289] on div "​" at bounding box center [638, 303] width 270 height 29
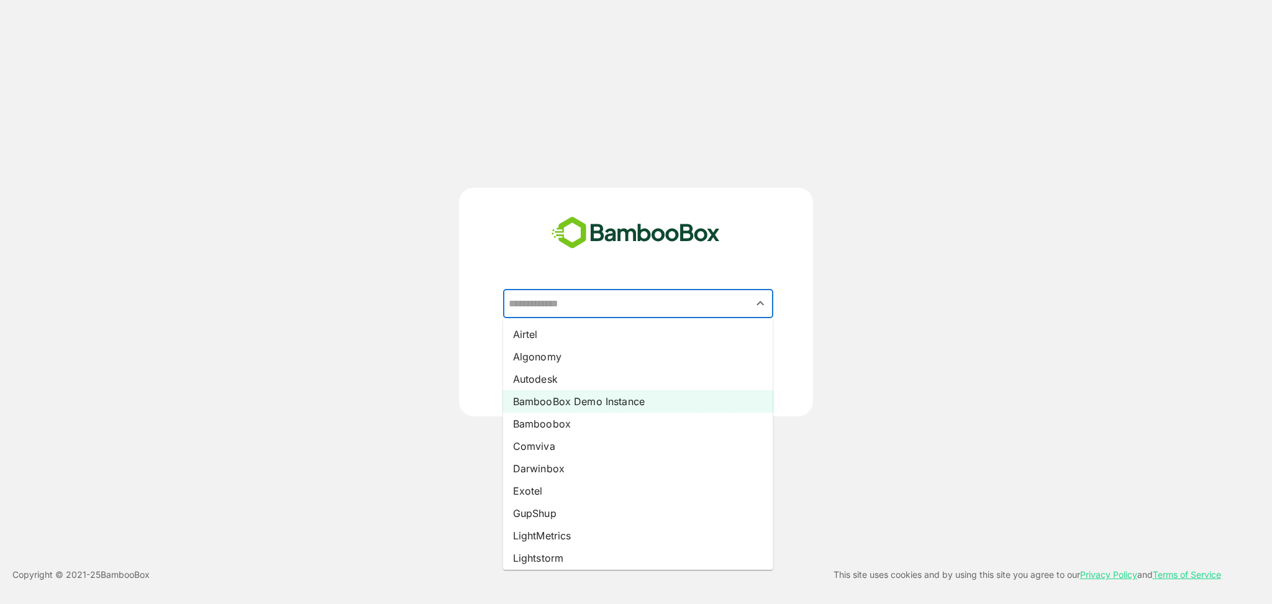
click at [627, 289] on li "BambooBox Demo Instance" at bounding box center [638, 401] width 270 height 22
type input "**********"
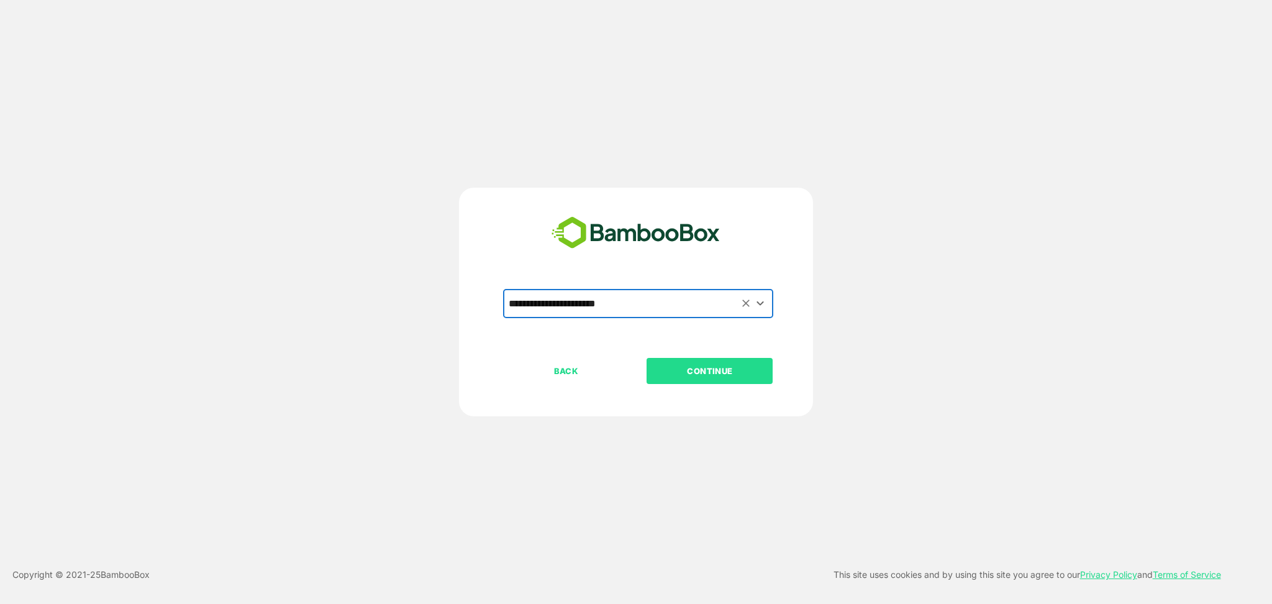
click at [690, 289] on p "CONTINUE" at bounding box center [710, 371] width 124 height 14
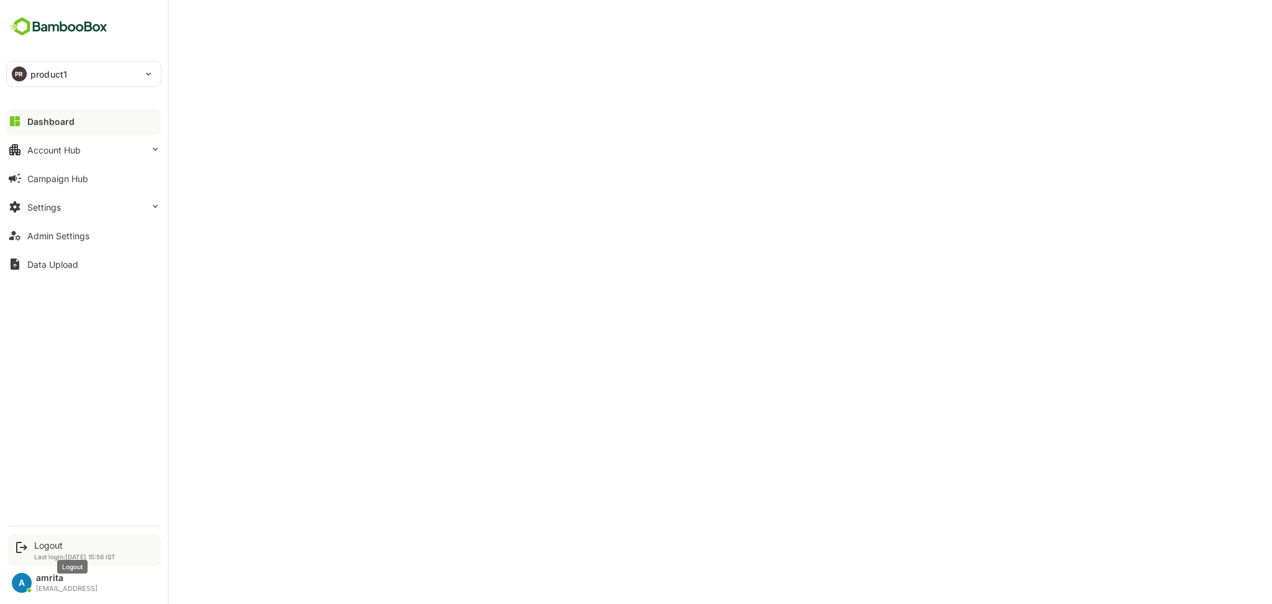
click at [48, 289] on div "Logout" at bounding box center [74, 545] width 81 height 11
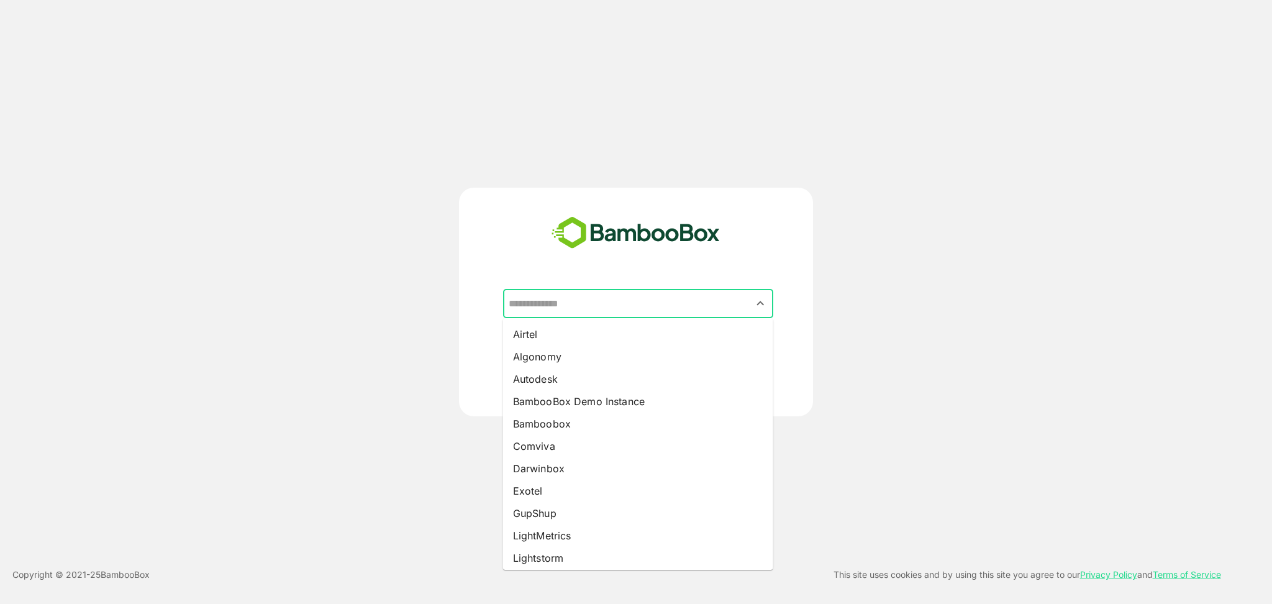
click at [584, 289] on input "text" at bounding box center [638, 304] width 265 height 24
click at [575, 289] on li "Lightstorm" at bounding box center [638, 558] width 270 height 22
type input "**********"
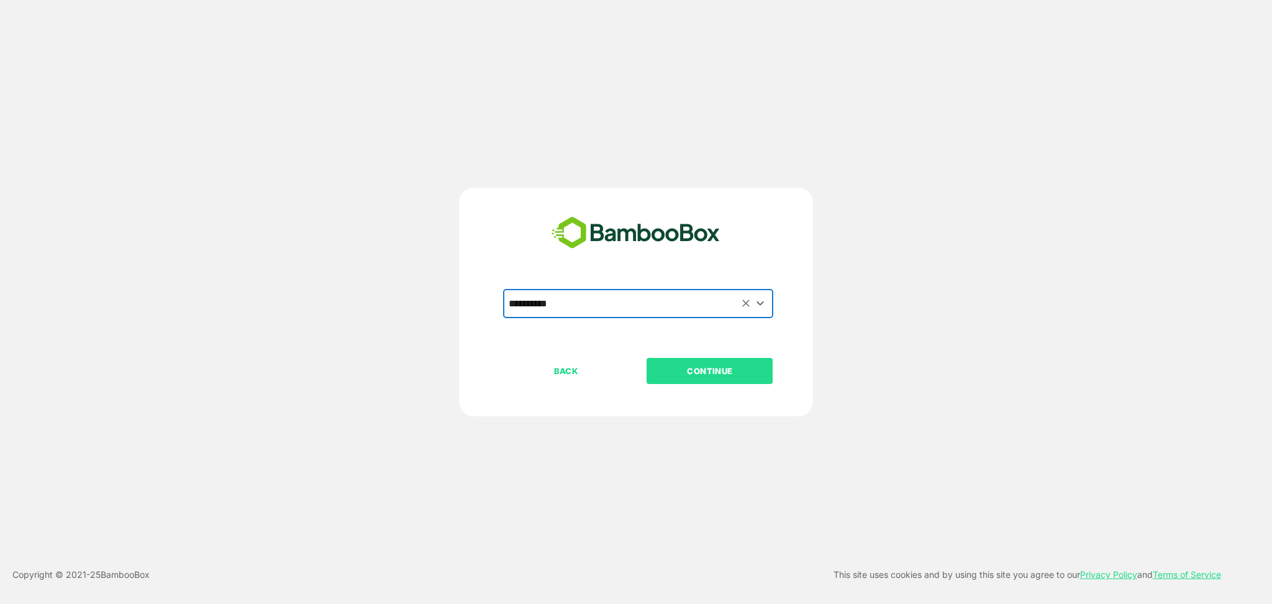
click at [682, 289] on p "CONTINUE" at bounding box center [710, 371] width 124 height 14
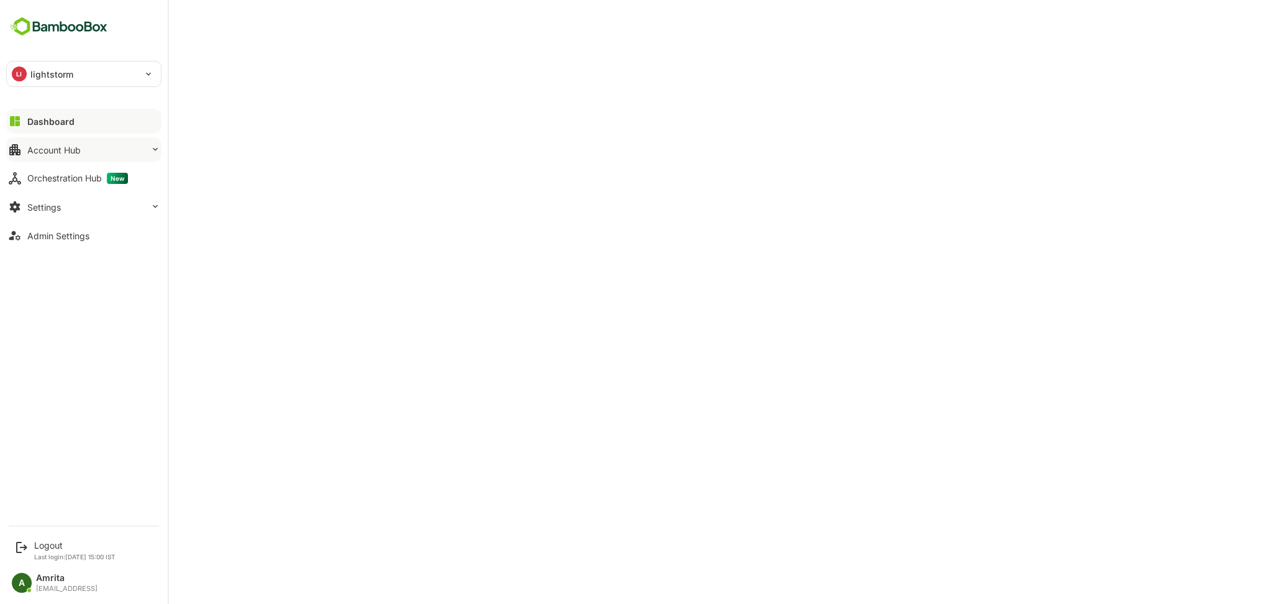
click at [62, 154] on div "Account Hub" at bounding box center [53, 150] width 53 height 11
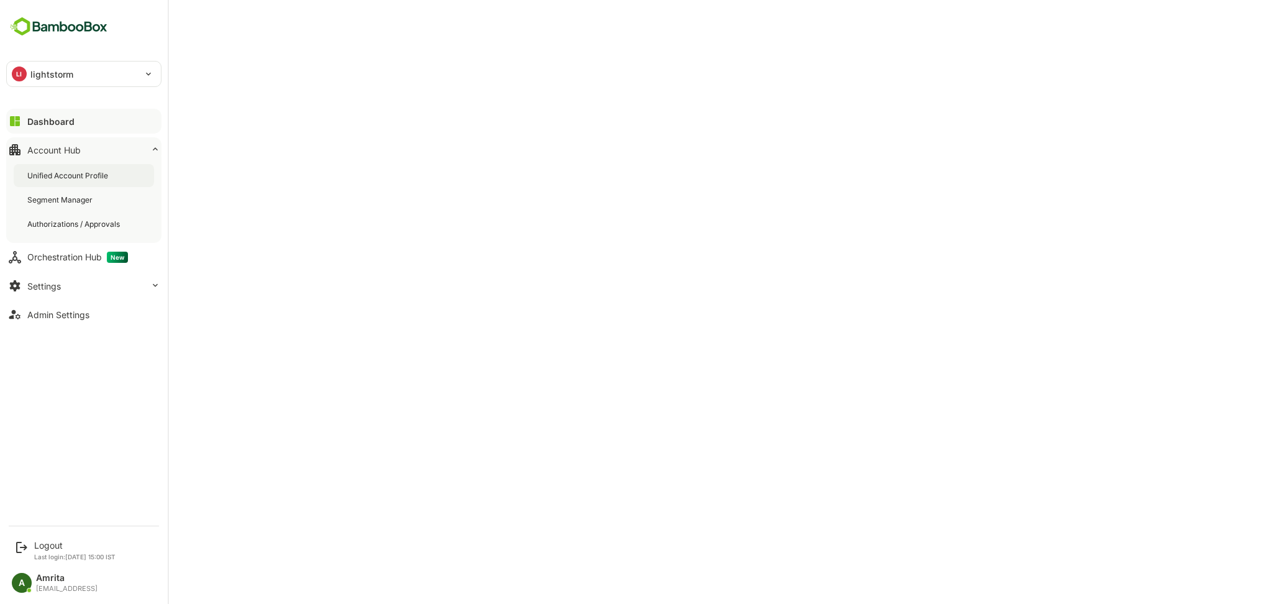
click at [73, 178] on div "Unified Account Profile" at bounding box center [68, 175] width 83 height 11
click at [25, 289] on icon at bounding box center [21, 547] width 15 height 15
click at [45, 289] on div "Logout" at bounding box center [74, 545] width 81 height 11
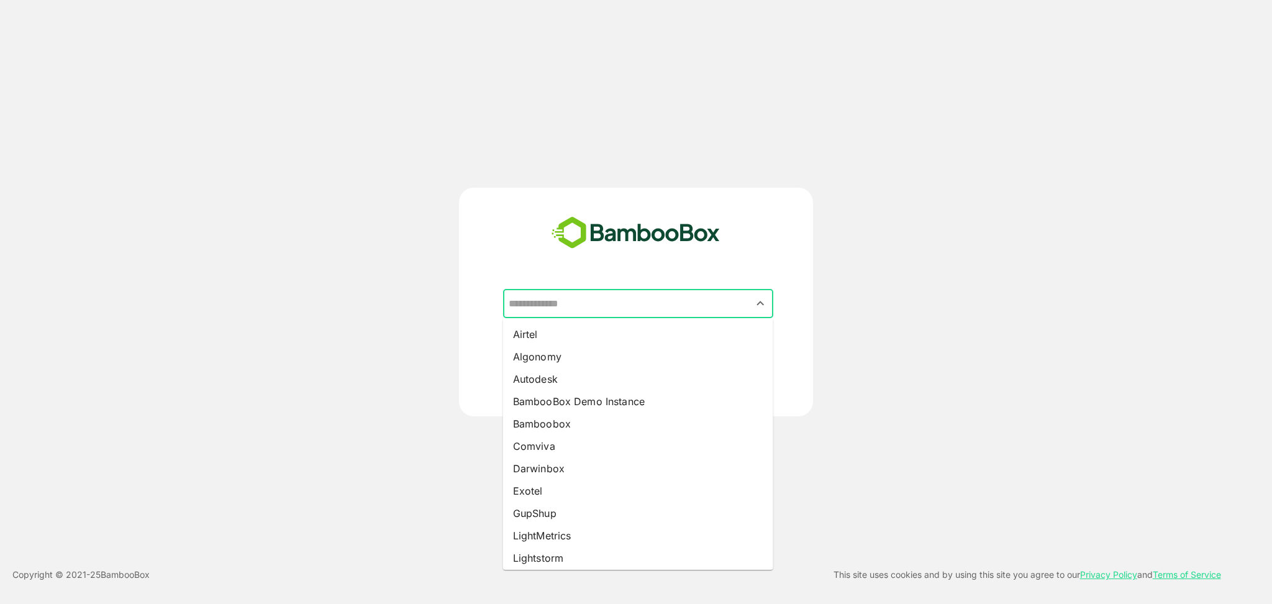
click at [564, 289] on input "text" at bounding box center [638, 304] width 265 height 24
click at [587, 289] on li "BambooBox Demo Instance" at bounding box center [638, 401] width 270 height 22
type input "**********"
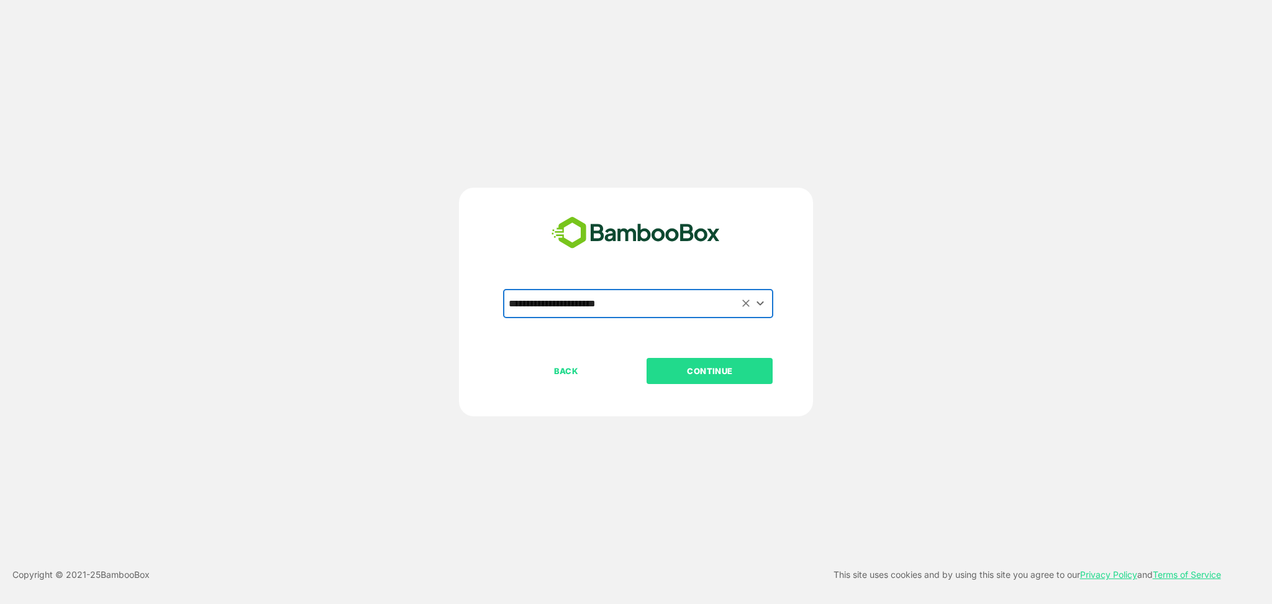
click at [686, 289] on p "CONTINUE" at bounding box center [710, 371] width 124 height 14
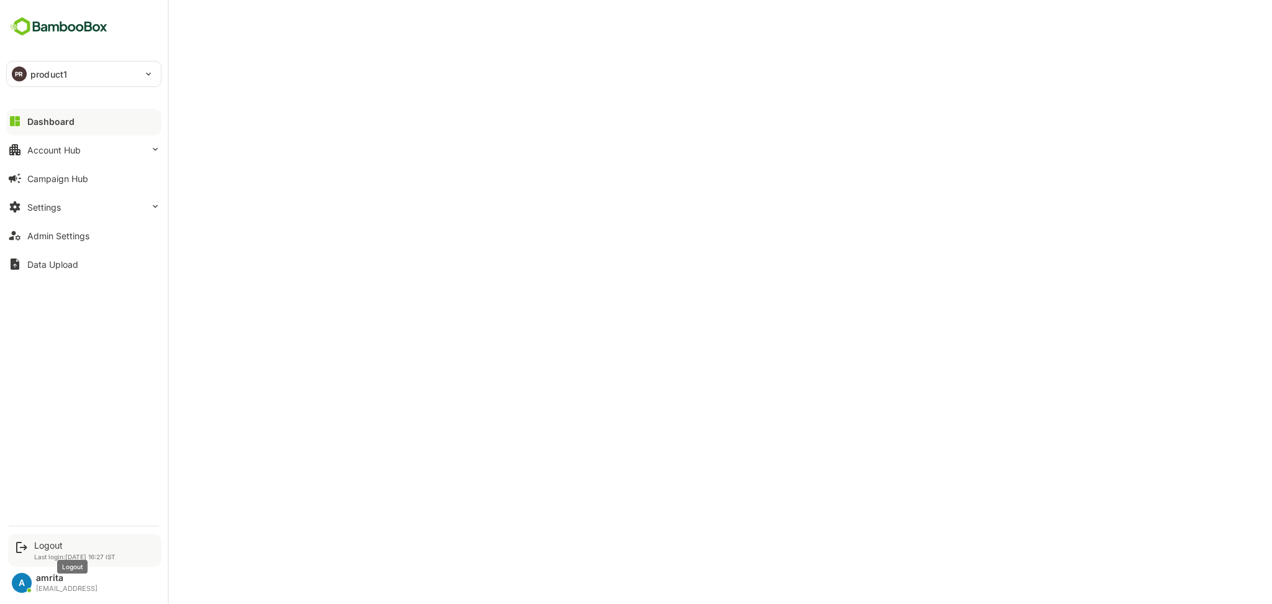
click at [48, 289] on div "Logout" at bounding box center [74, 545] width 81 height 11
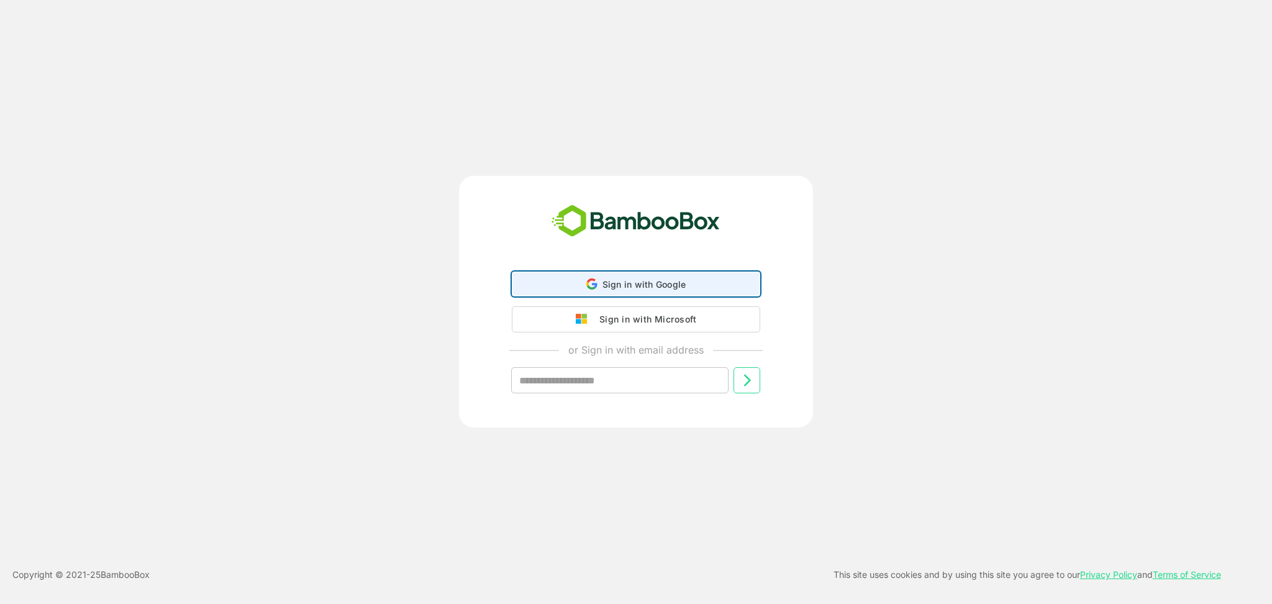
click at [549, 288] on div "Sign in with Google Sign in with Google. Opens in new tab" at bounding box center [636, 284] width 232 height 24
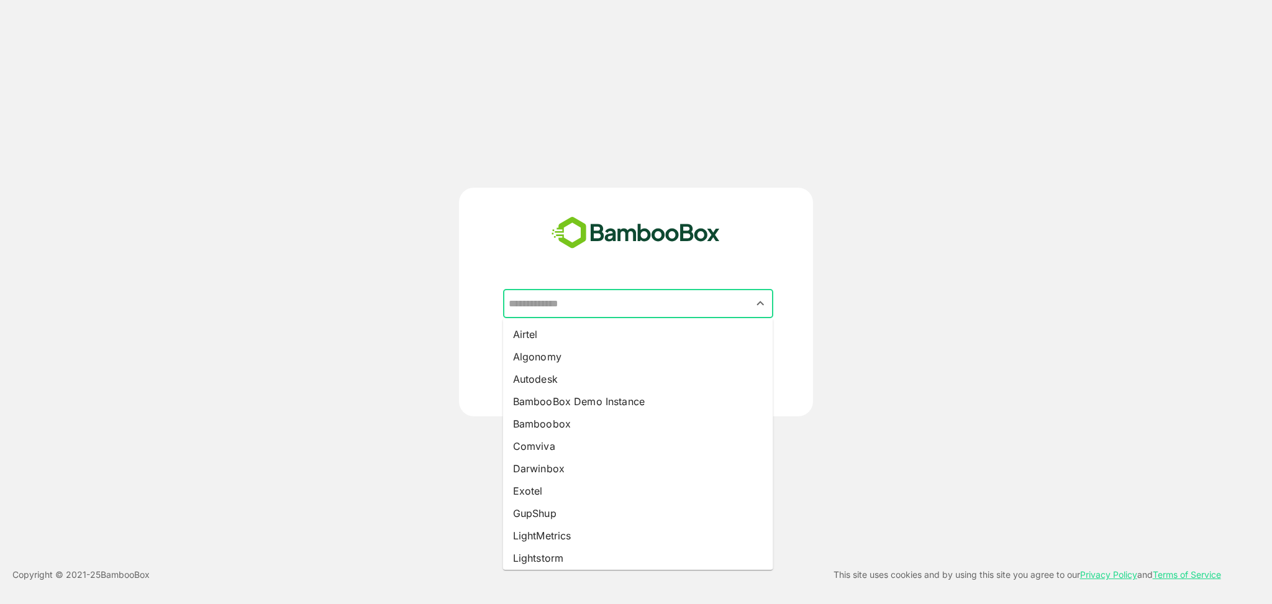
click at [520, 289] on input "text" at bounding box center [638, 304] width 265 height 24
click at [564, 289] on li "Bamboobox" at bounding box center [638, 423] width 270 height 22
type input "*********"
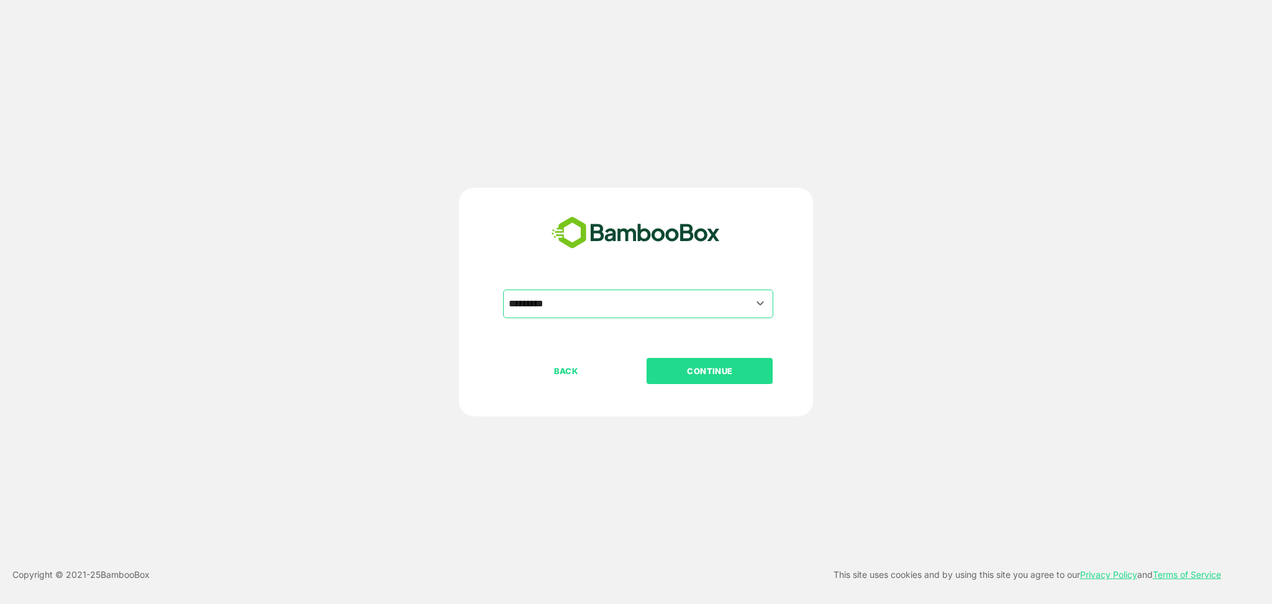
click at [713, 289] on p "CONTINUE" at bounding box center [710, 371] width 124 height 14
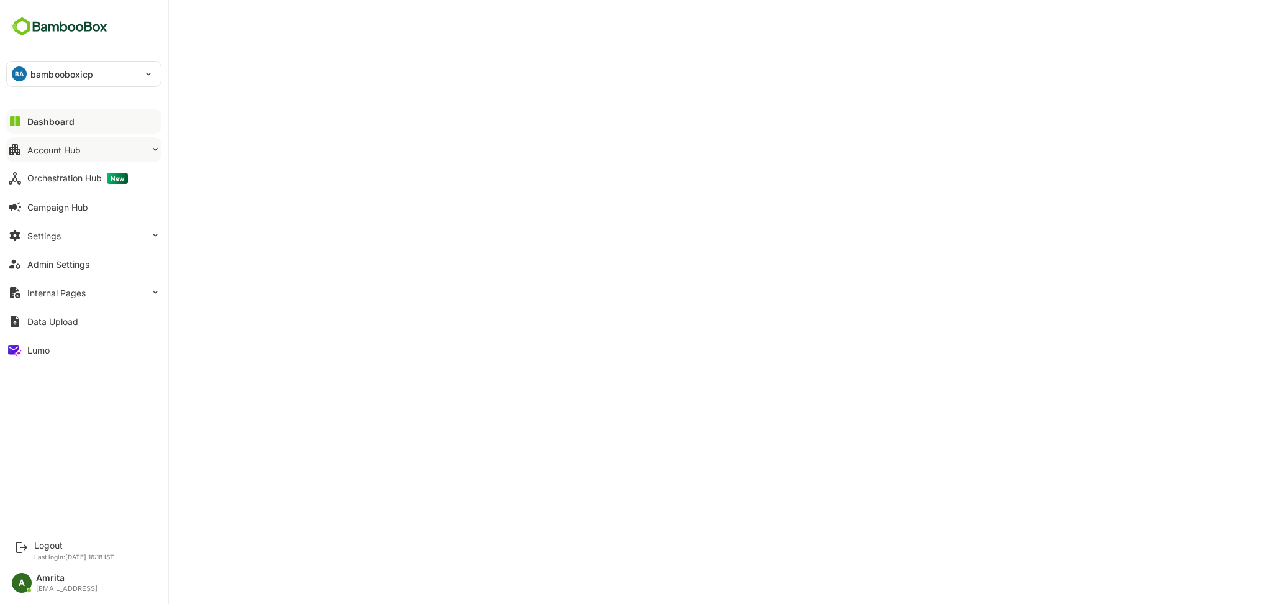
click at [86, 150] on button "Account Hub" at bounding box center [83, 149] width 155 height 25
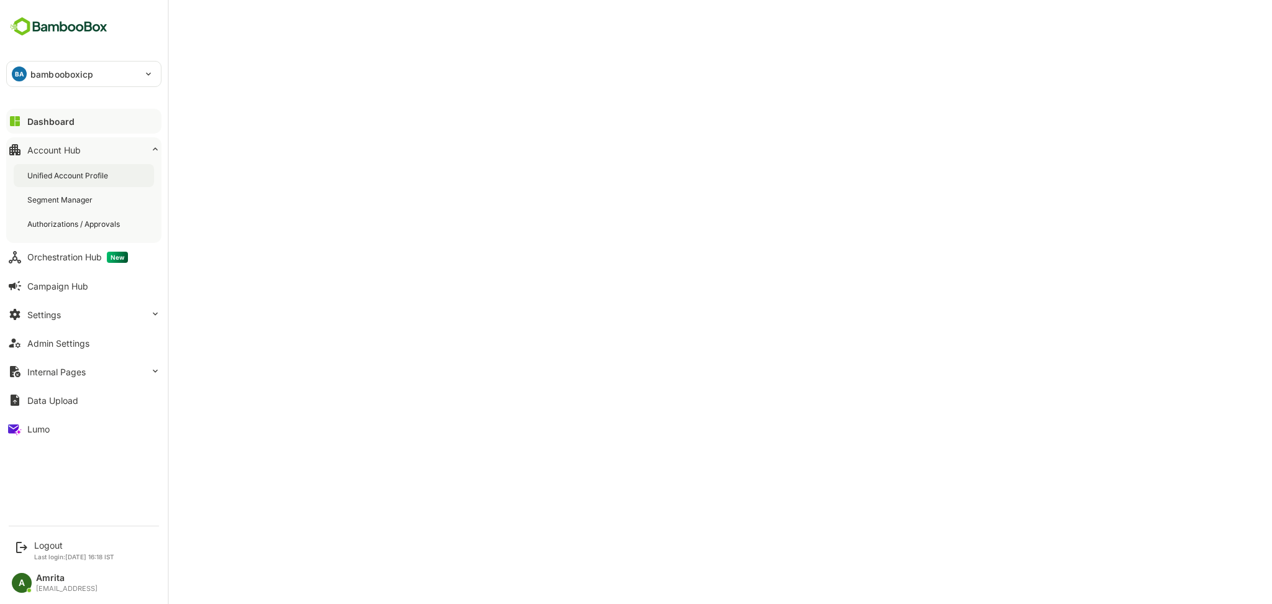
click at [114, 174] on div "Unified Account Profile" at bounding box center [84, 175] width 140 height 23
click at [53, 289] on div "Settings" at bounding box center [44, 314] width 34 height 11
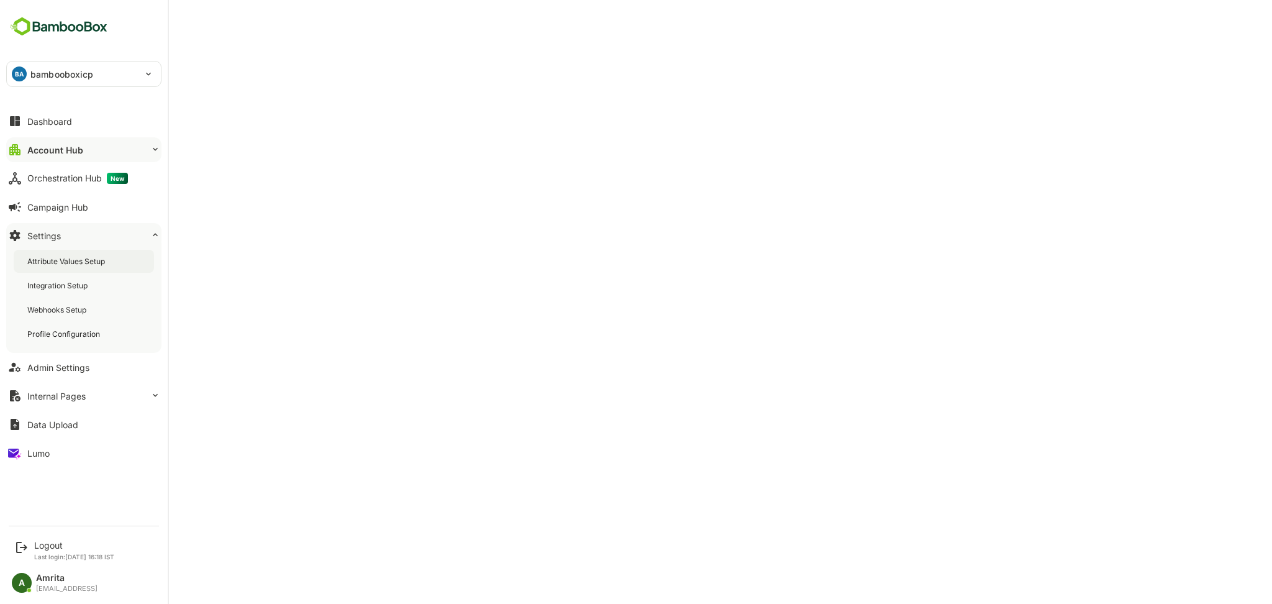
click at [60, 261] on div "Attribute Values Setup" at bounding box center [67, 261] width 80 height 11
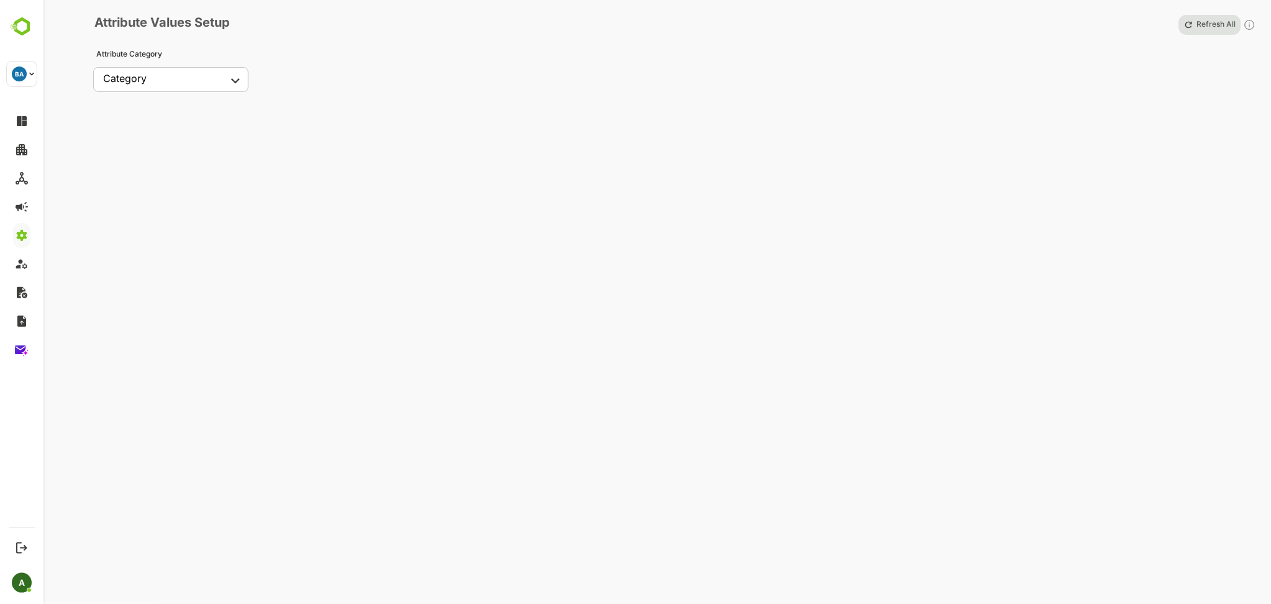
click at [196, 81] on body "**********" at bounding box center [635, 302] width 1271 height 604
click at [164, 112] on li "Accounts" at bounding box center [170, 106] width 155 height 18
type input "********"
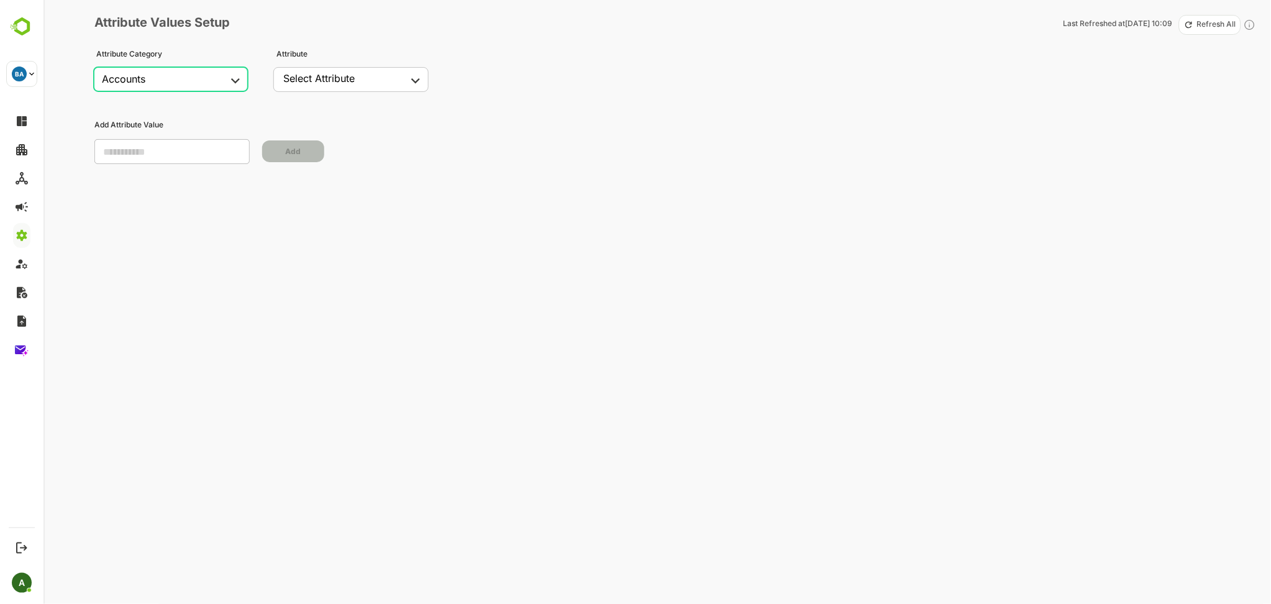
click at [1218, 25] on p "Refresh All" at bounding box center [1215, 25] width 39 height 10
click at [519, 201] on div "Attribute Values Setup Refresh in progress. This may take a while Refresh All A…" at bounding box center [656, 317] width 1227 height 634
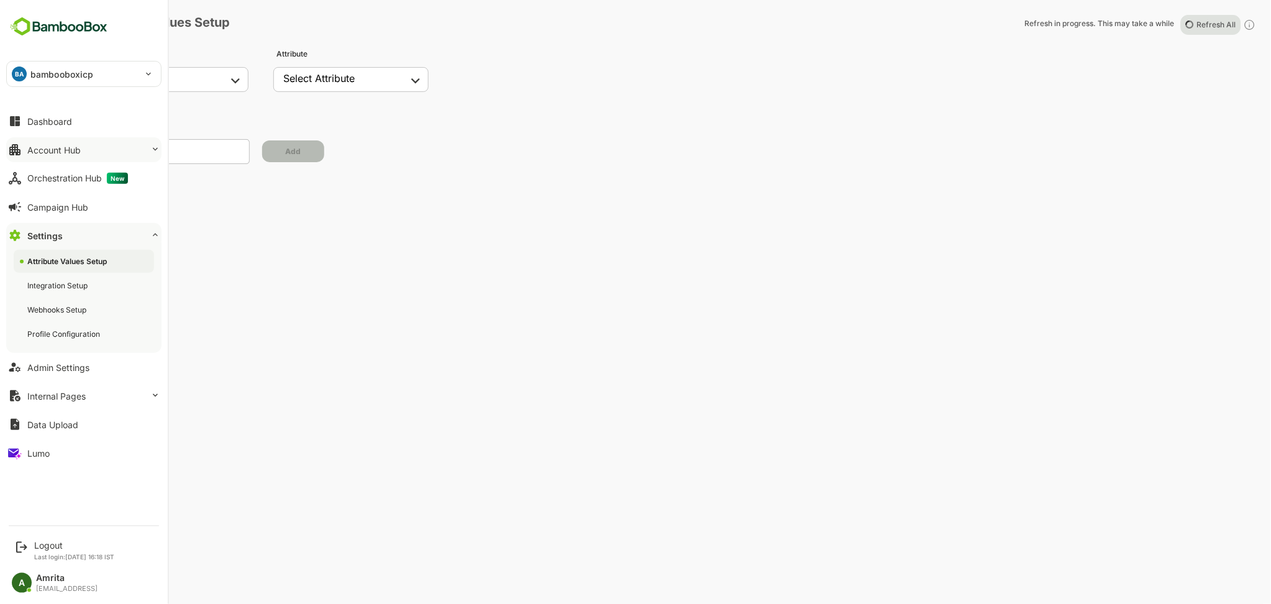
click at [40, 141] on button "Account Hub" at bounding box center [83, 149] width 155 height 25
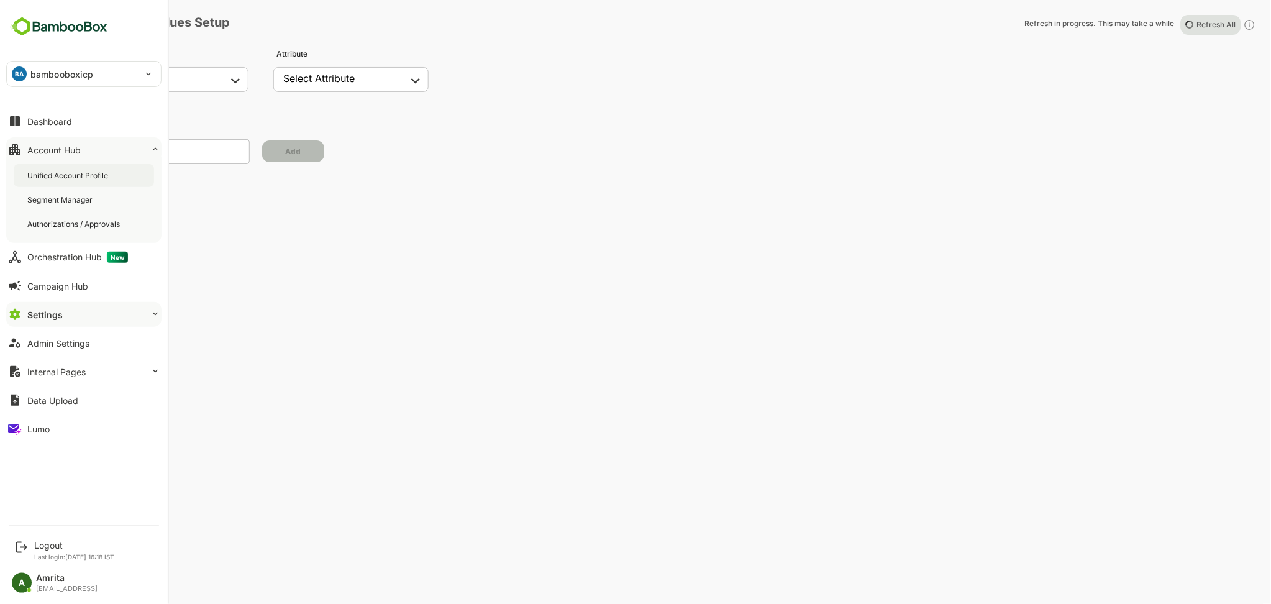
click at [61, 168] on div "Unified Account Profile" at bounding box center [84, 175] width 140 height 23
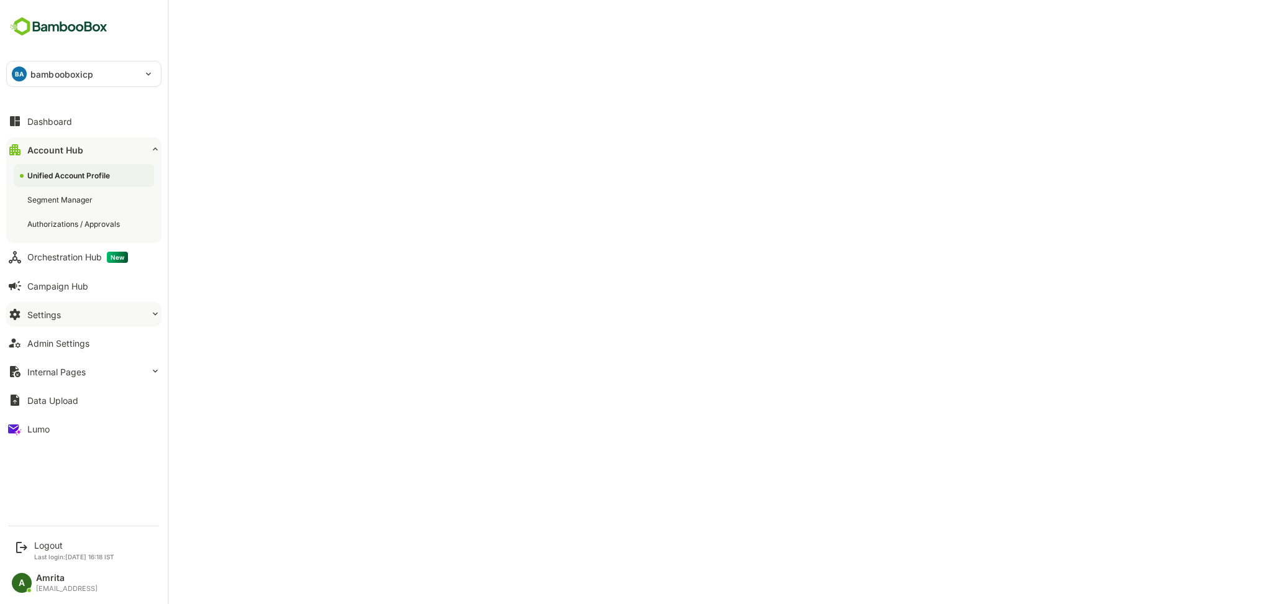
click at [77, 289] on button "Settings" at bounding box center [83, 314] width 155 height 25
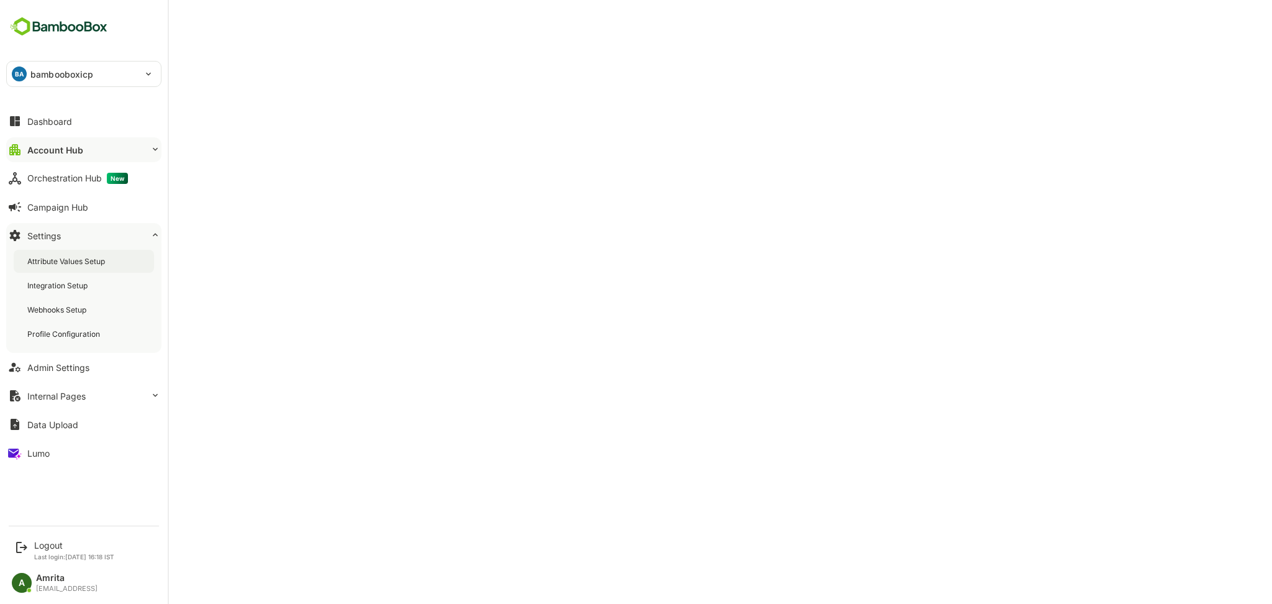
click at [62, 261] on div "Attribute Values Setup" at bounding box center [67, 261] width 80 height 11
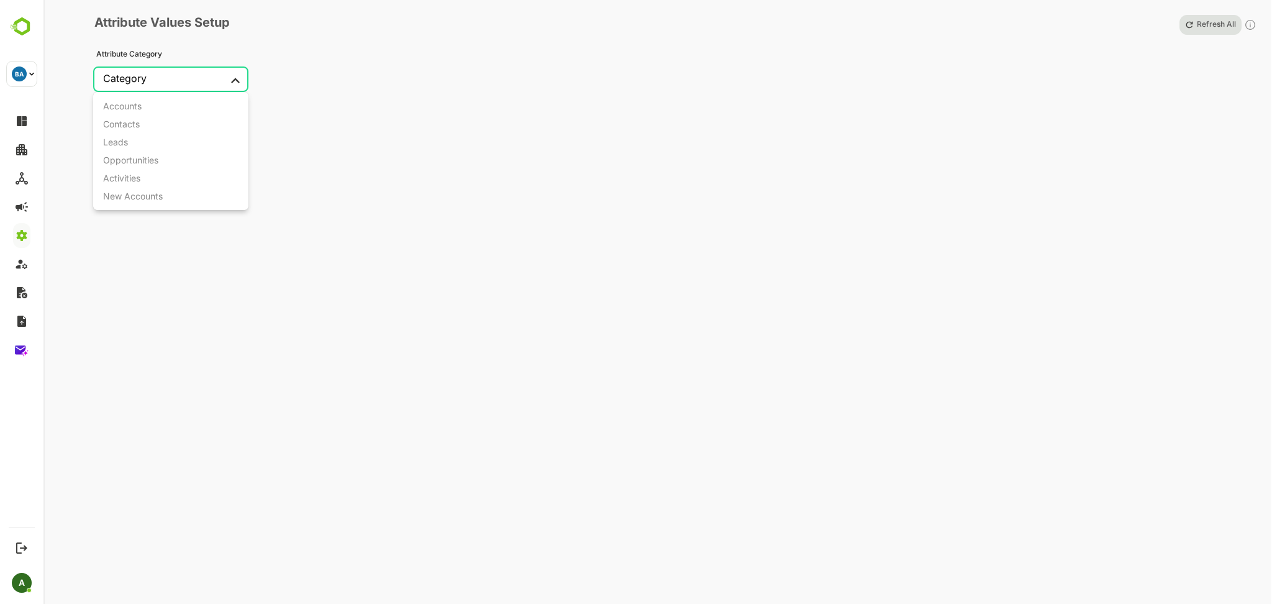
click at [197, 87] on body "**********" at bounding box center [636, 302] width 1272 height 604
click at [170, 108] on li "Accounts" at bounding box center [170, 106] width 155 height 18
type input "********"
click at [1207, 20] on p "Refresh All" at bounding box center [1215, 25] width 39 height 10
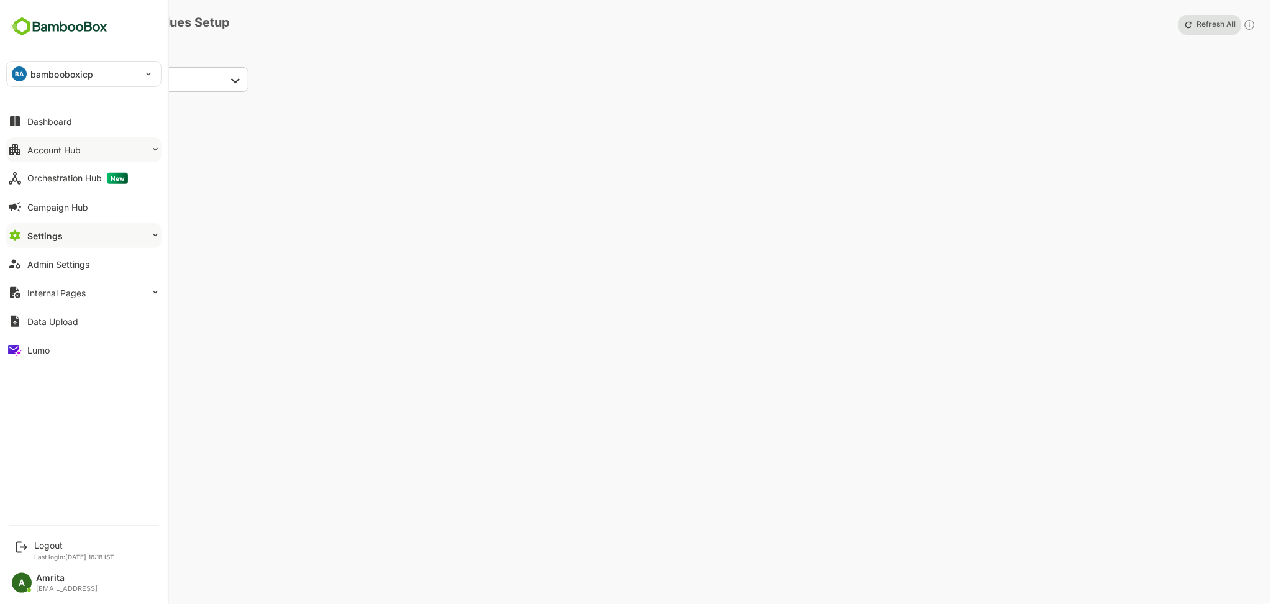
click at [63, 155] on button "Account Hub" at bounding box center [83, 149] width 155 height 25
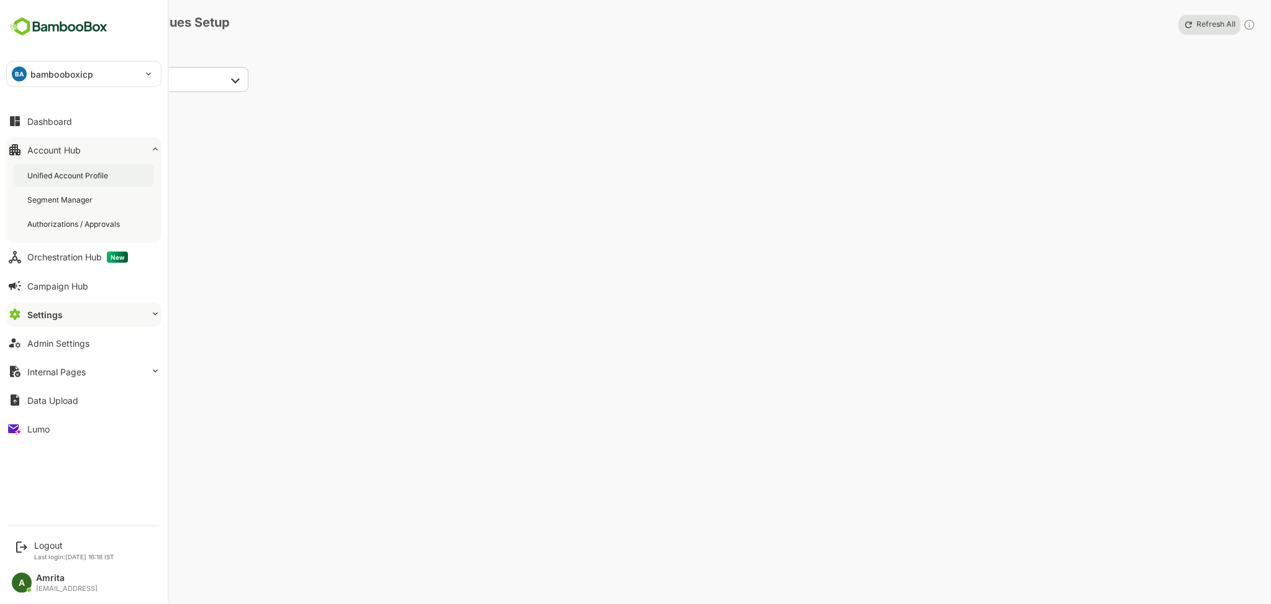
click at [91, 183] on div "Unified Account Profile" at bounding box center [84, 175] width 140 height 23
